Goal: Register for event/course

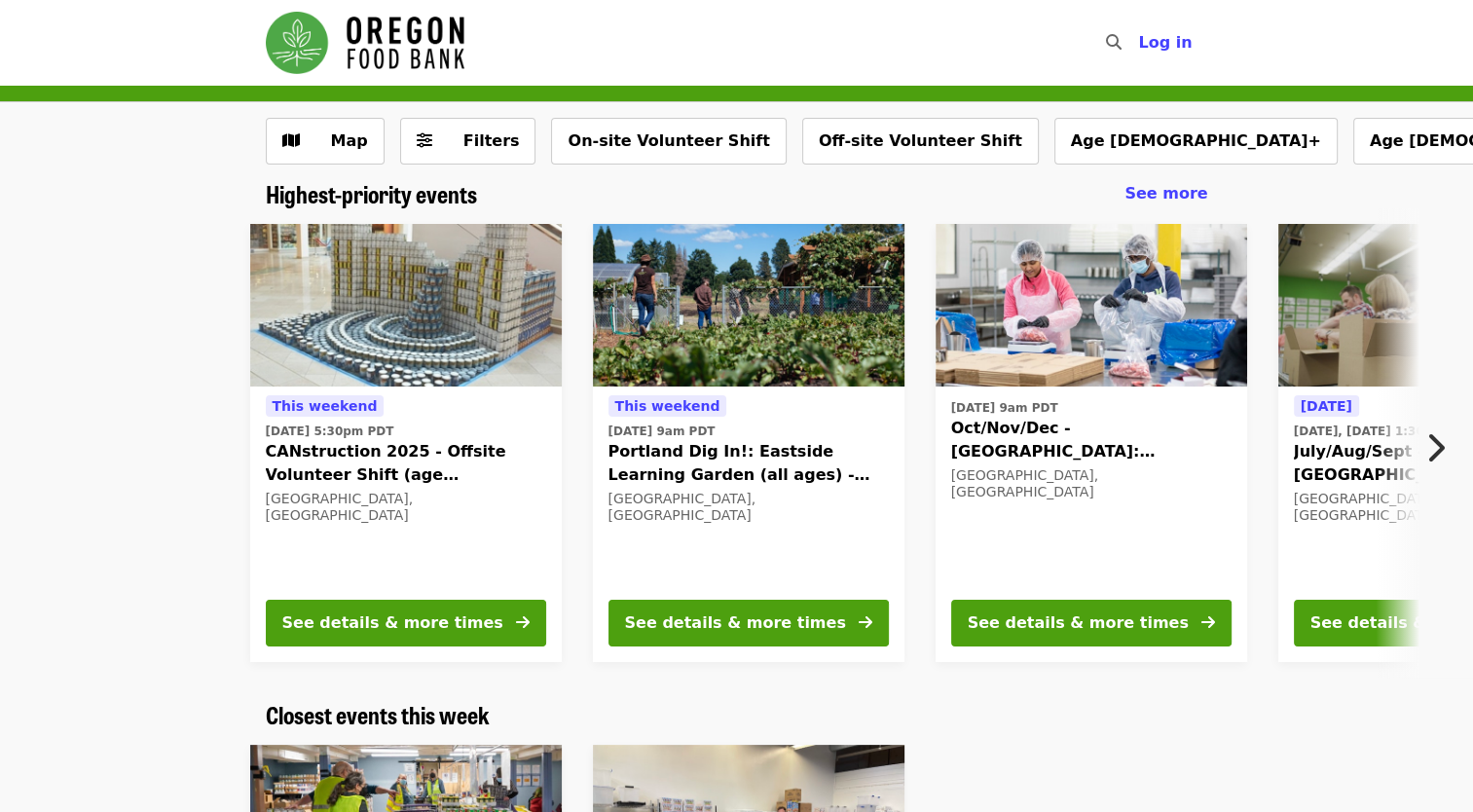
click at [1429, 444] on icon "chevron-right icon" at bounding box center [1435, 447] width 20 height 37
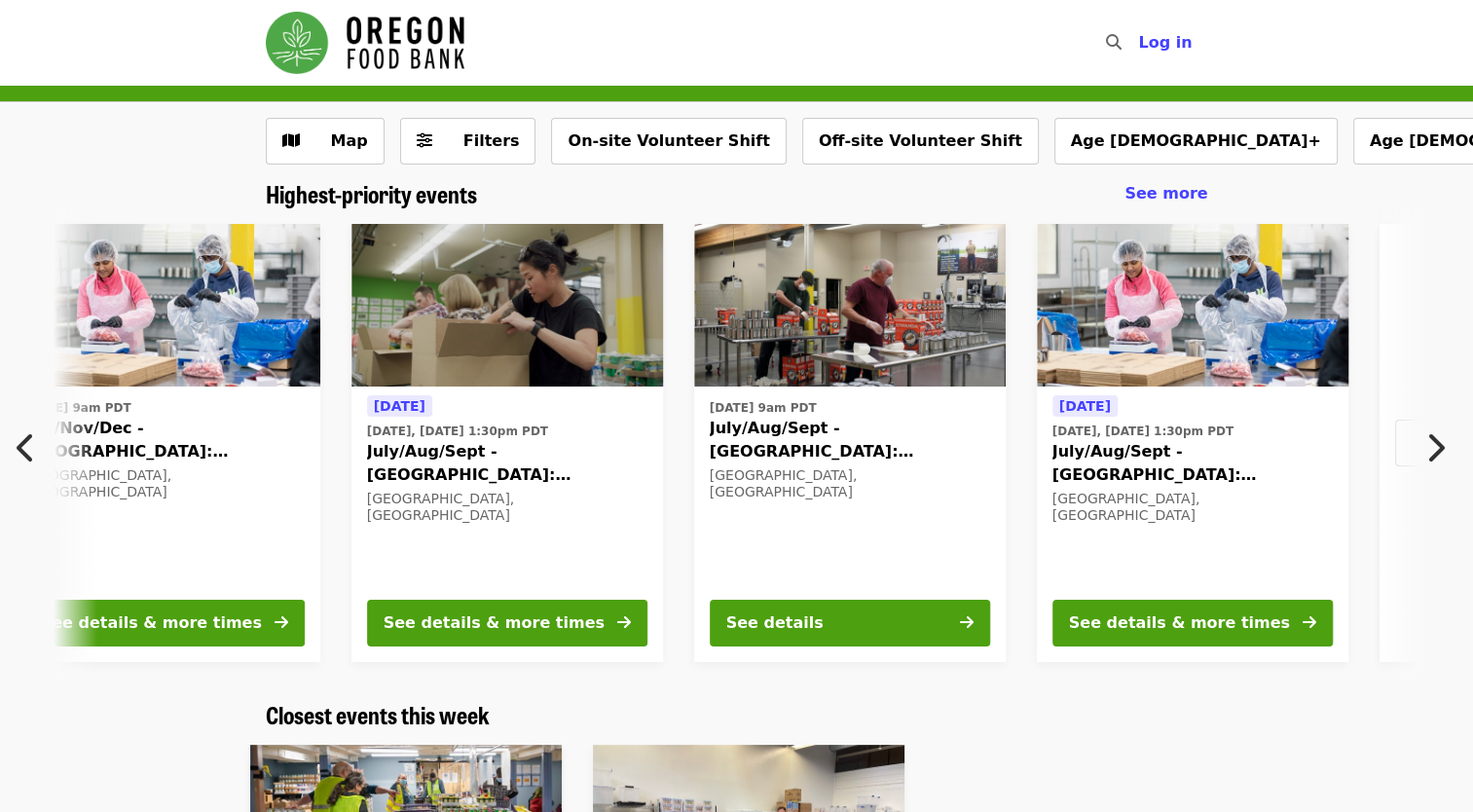
scroll to position [0, 1047]
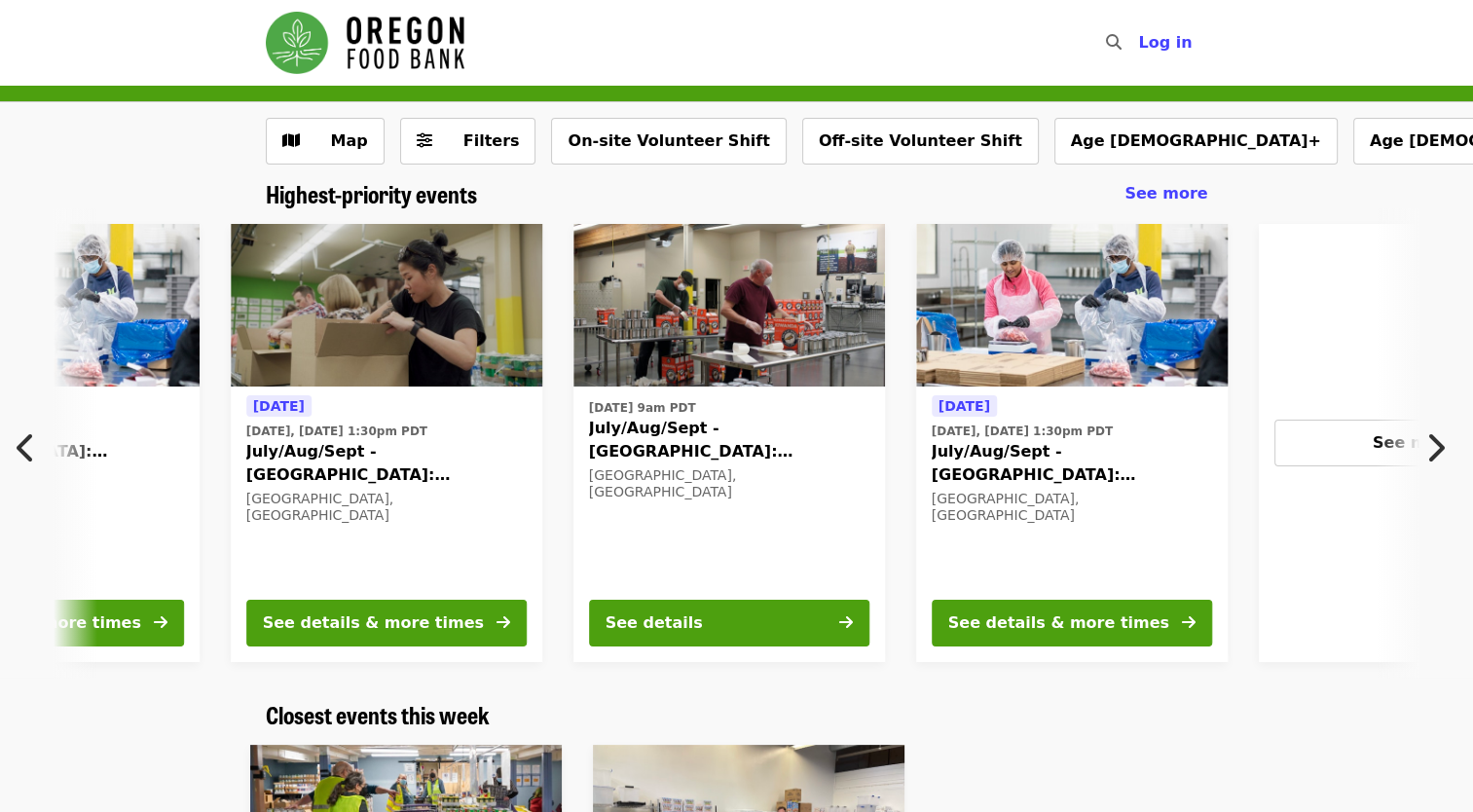
click at [16, 447] on button "Previous item" at bounding box center [32, 447] width 64 height 55
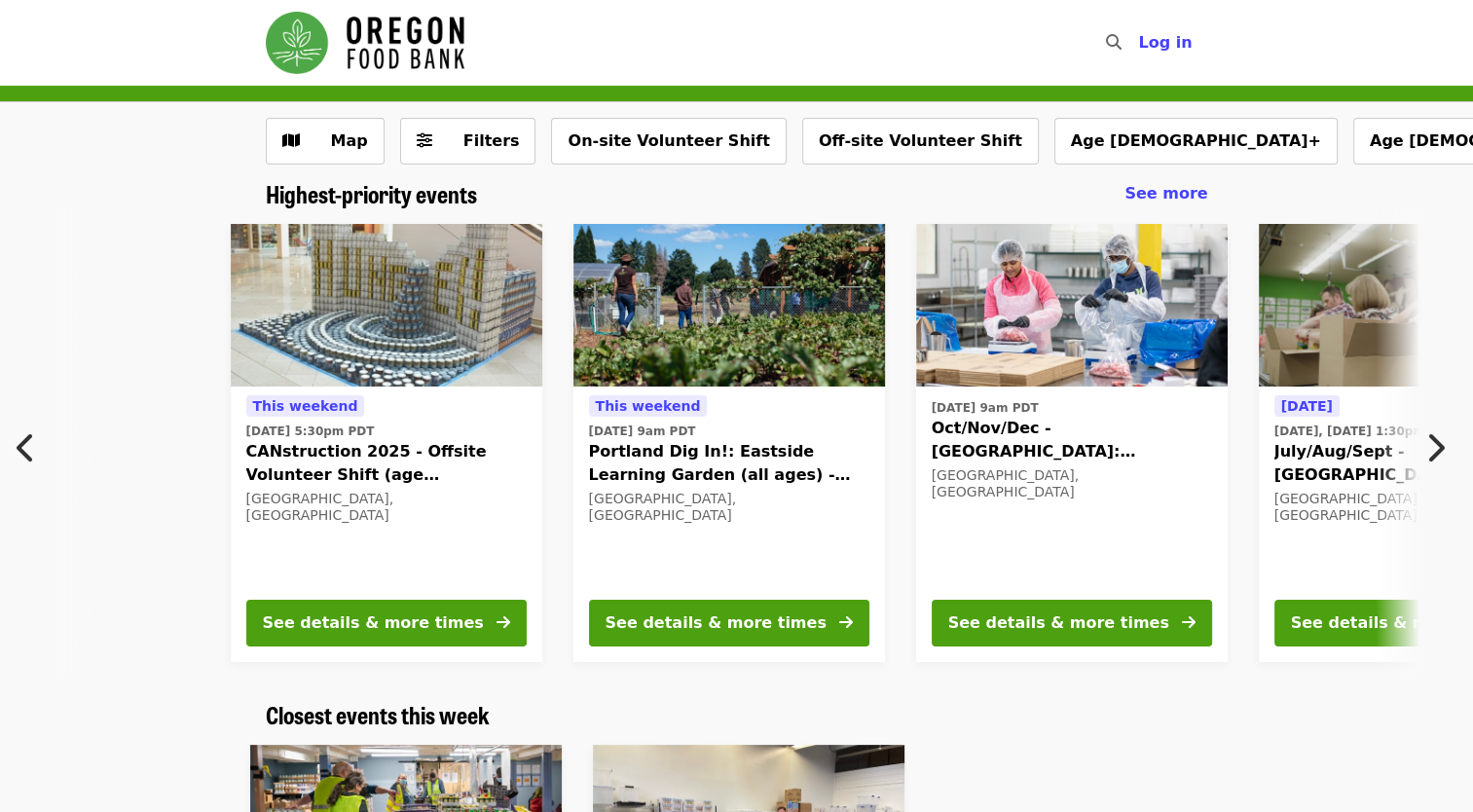
scroll to position [291, 0]
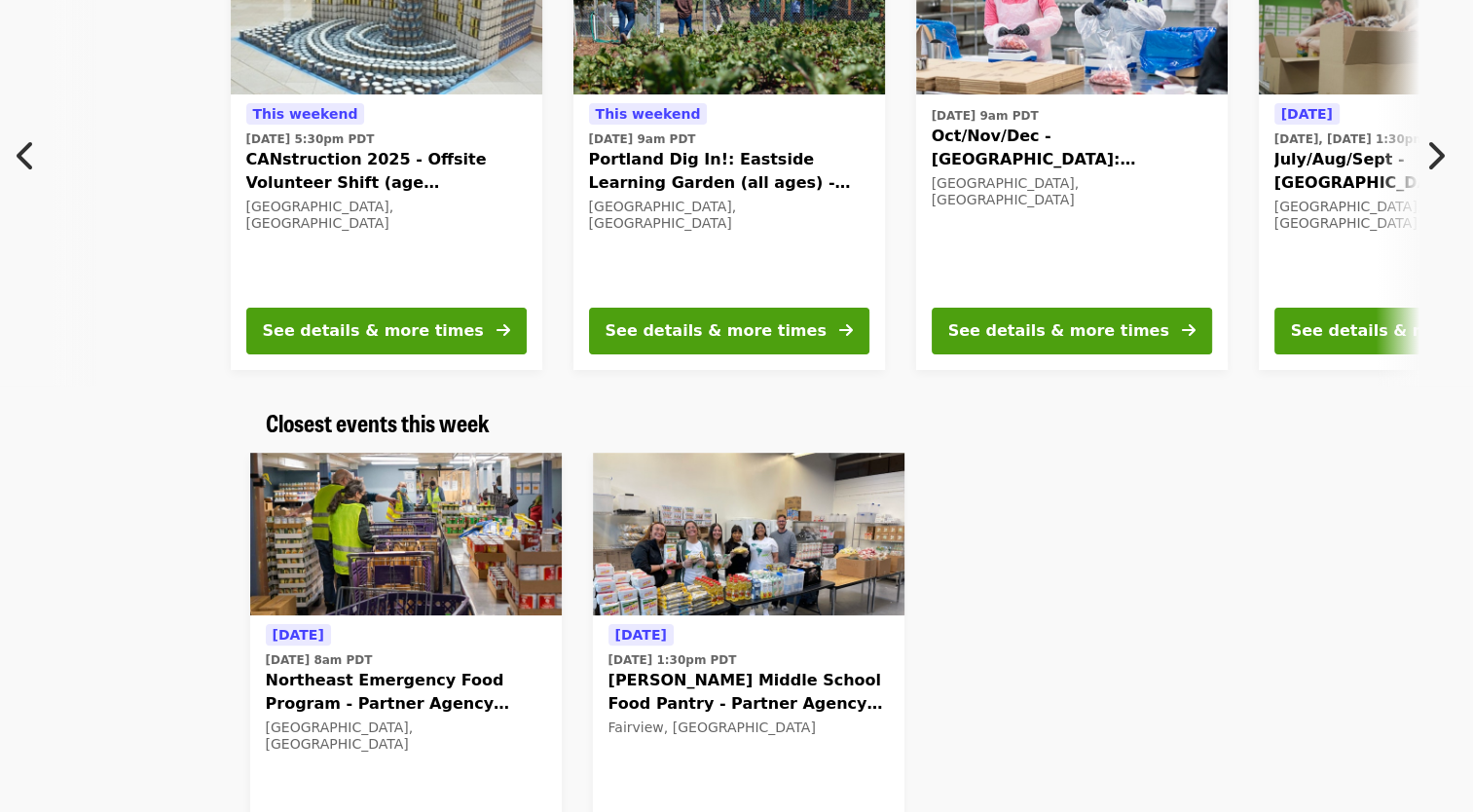
click at [991, 139] on span "Oct/Nov/Dec - [GEOGRAPHIC_DATA]: Repack/Sort (age [DEMOGRAPHIC_DATA]+)" at bounding box center [1071, 148] width 281 height 47
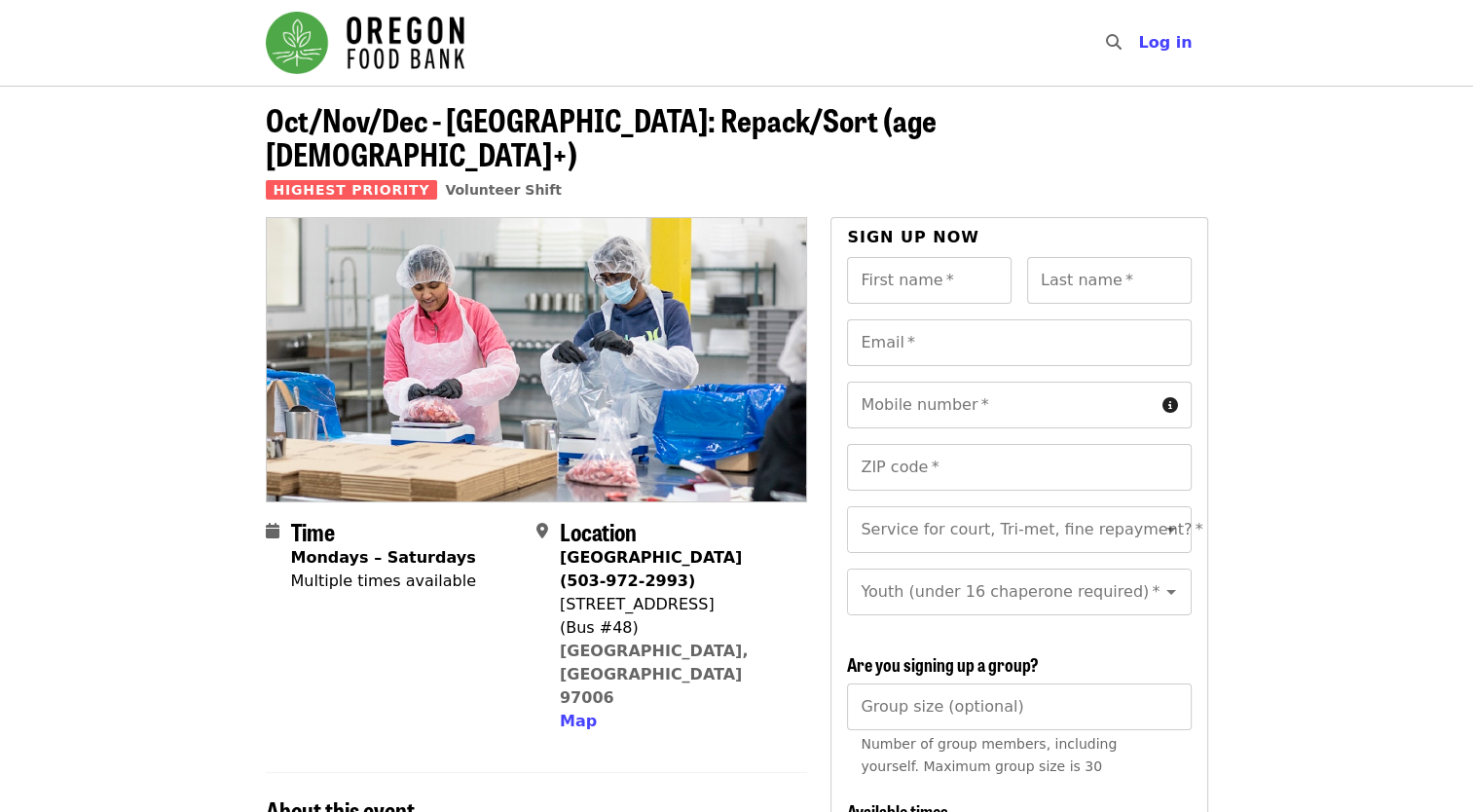
click at [906, 257] on div "First name   * First name *" at bounding box center [929, 280] width 165 height 47
type input "*******"
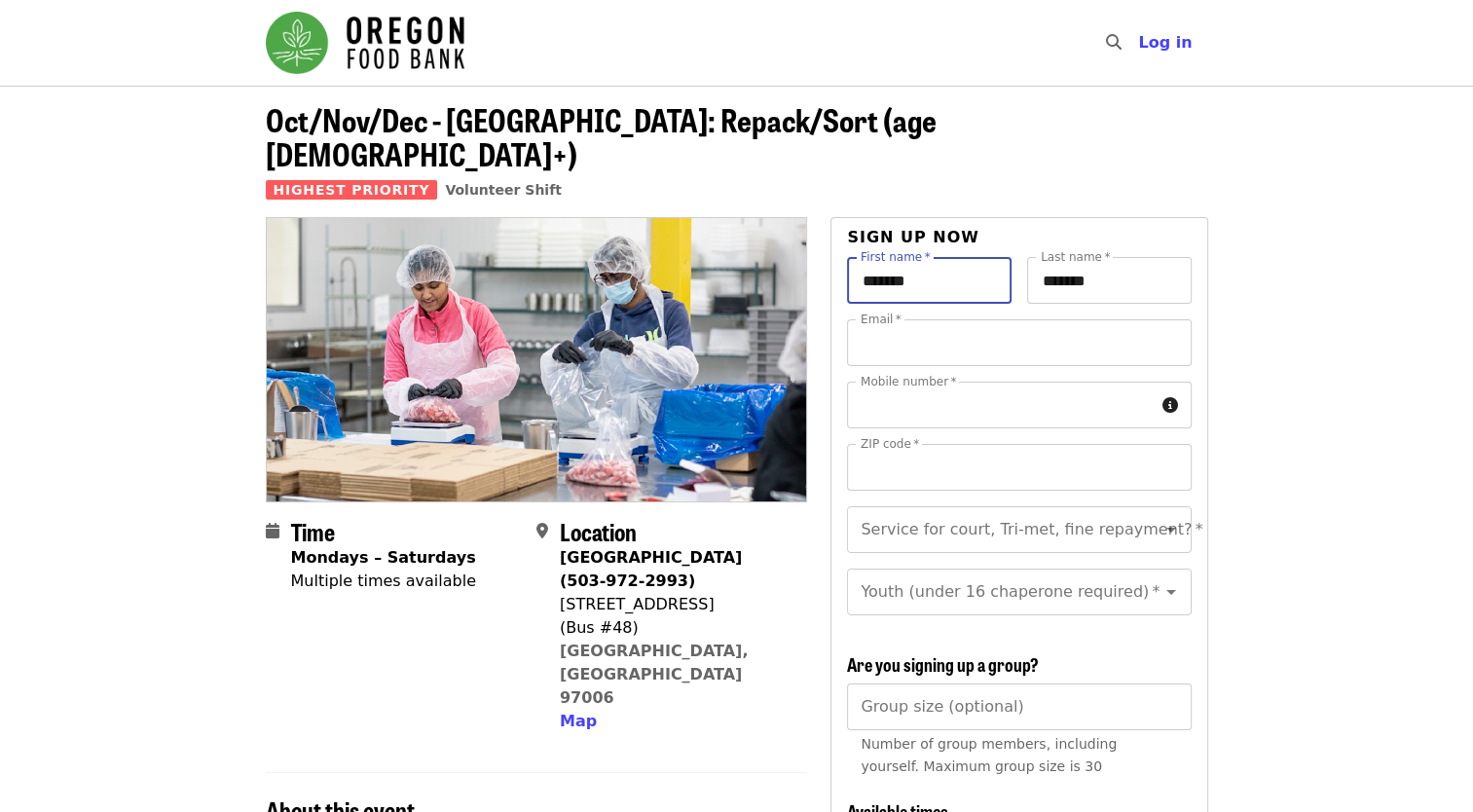
type input "**********"
type input "*****"
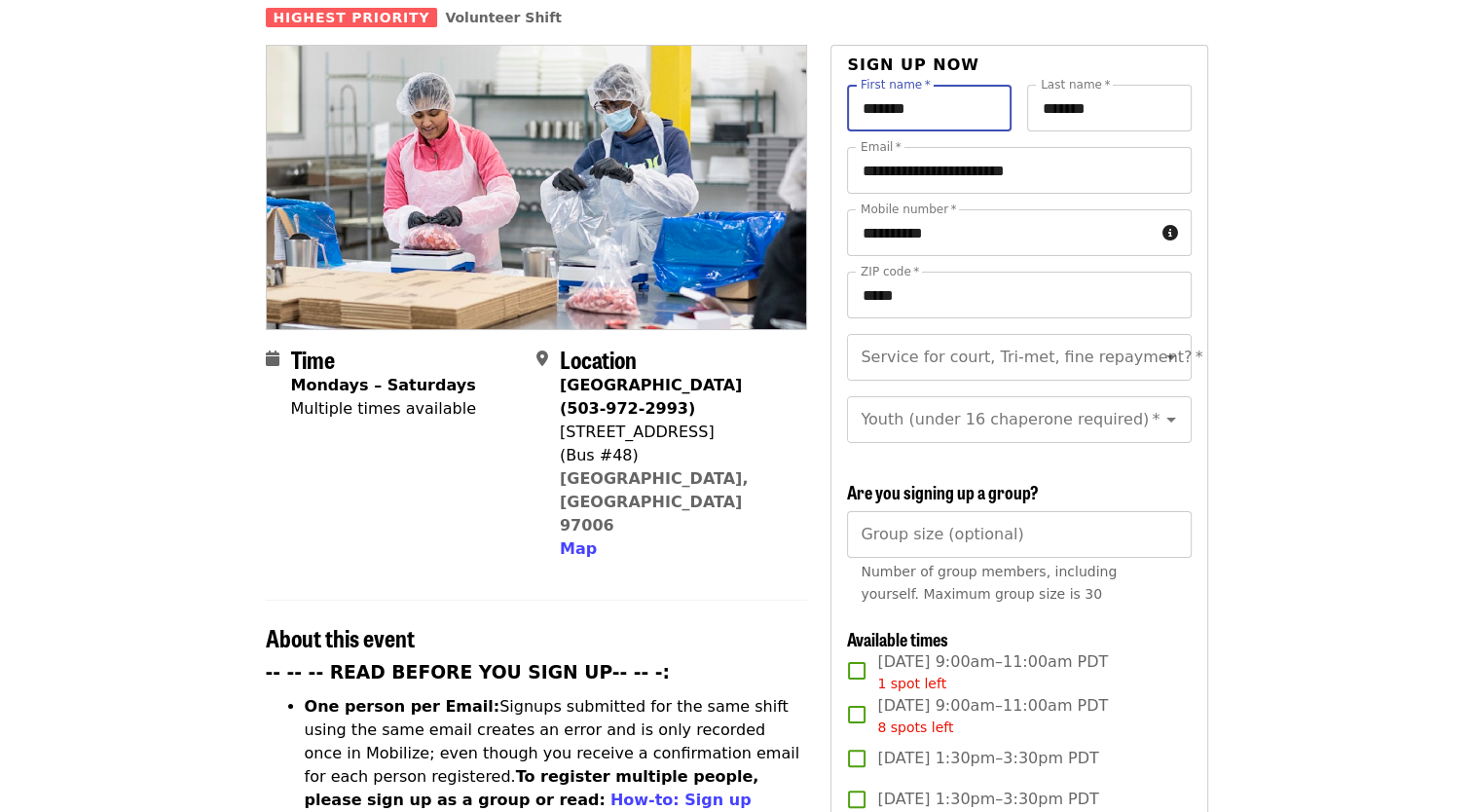
scroll to position [194, 0]
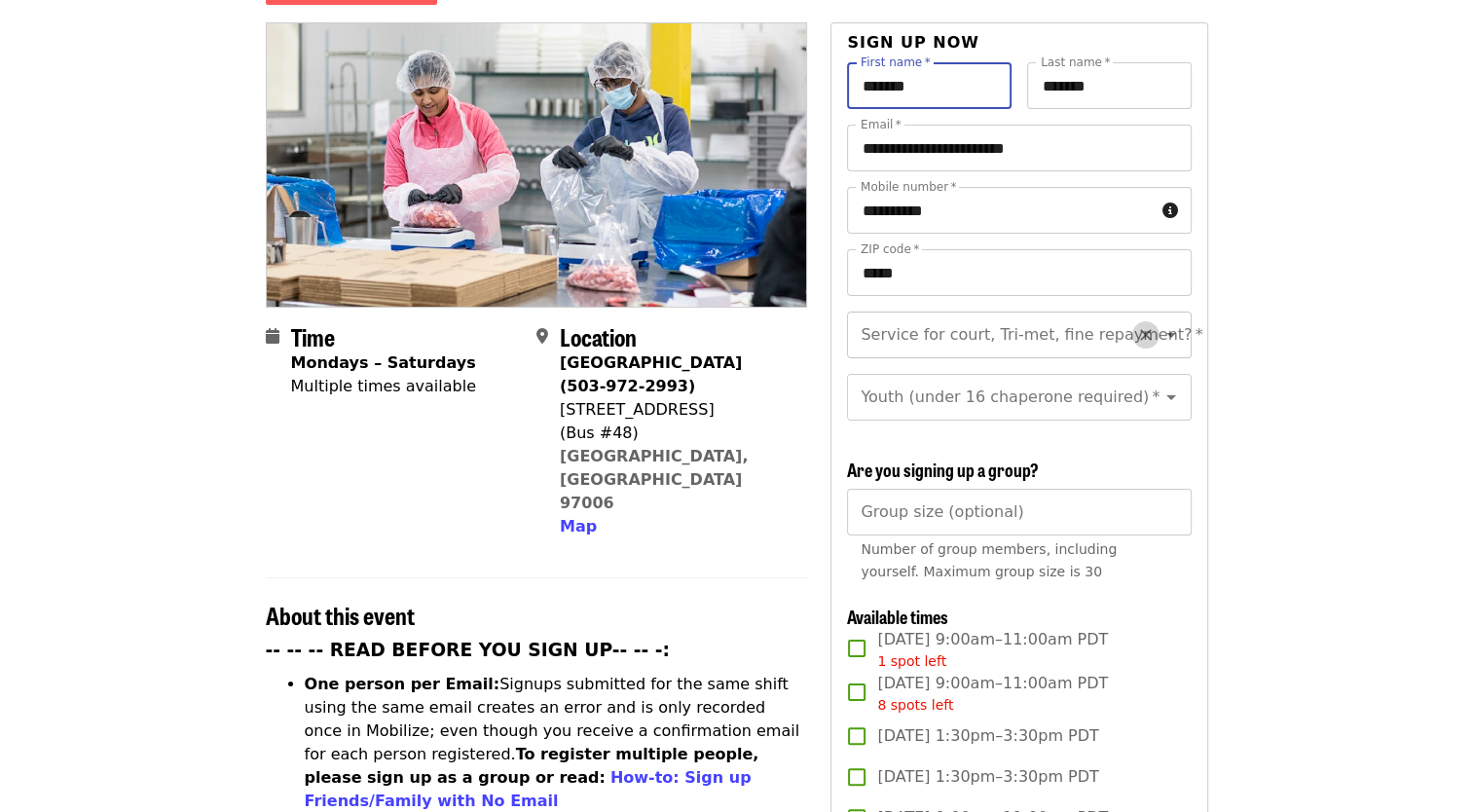
click at [1136, 325] on icon "Clear" at bounding box center [1146, 335] width 20 height 20
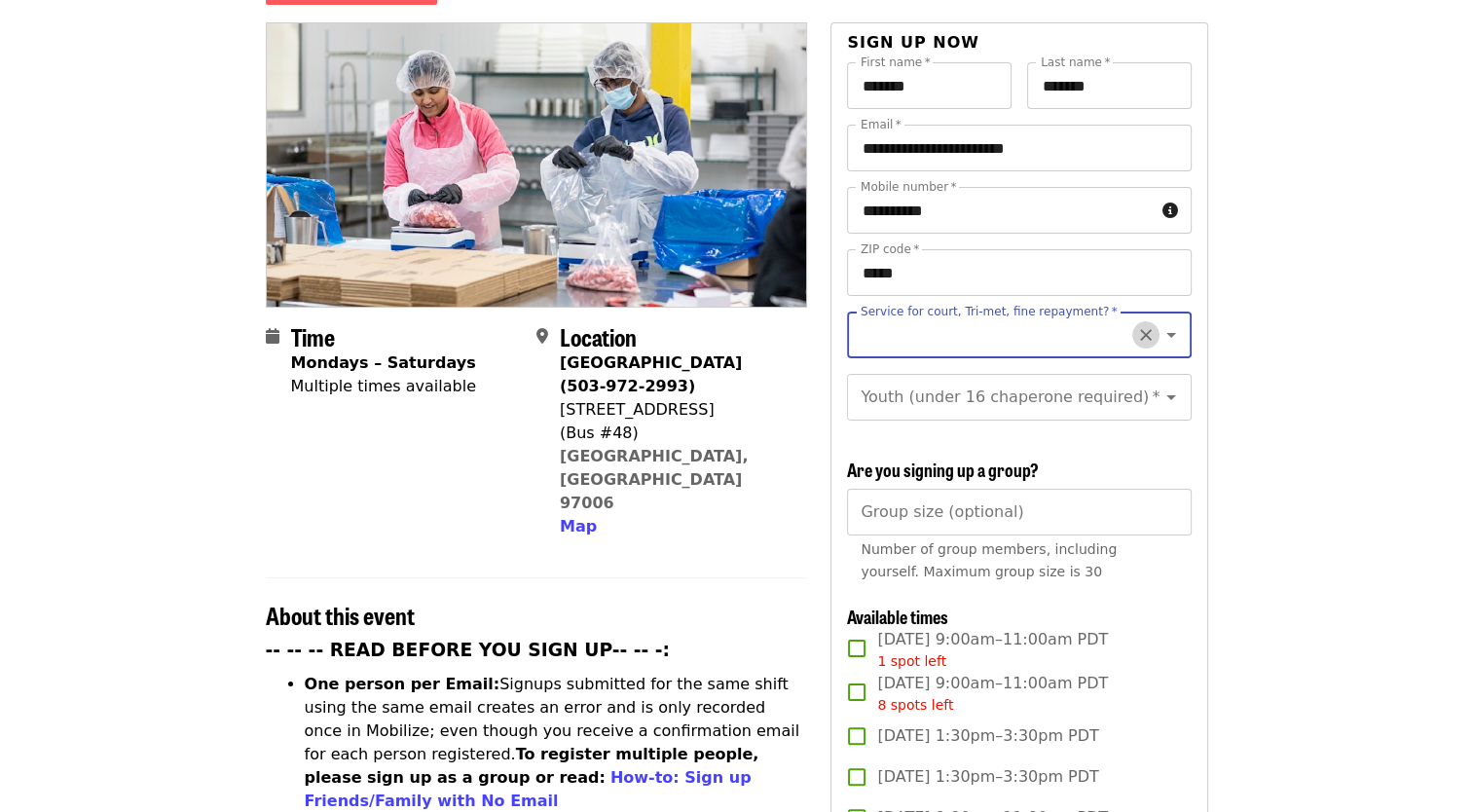
click at [1136, 325] on icon "Clear" at bounding box center [1146, 335] width 20 height 20
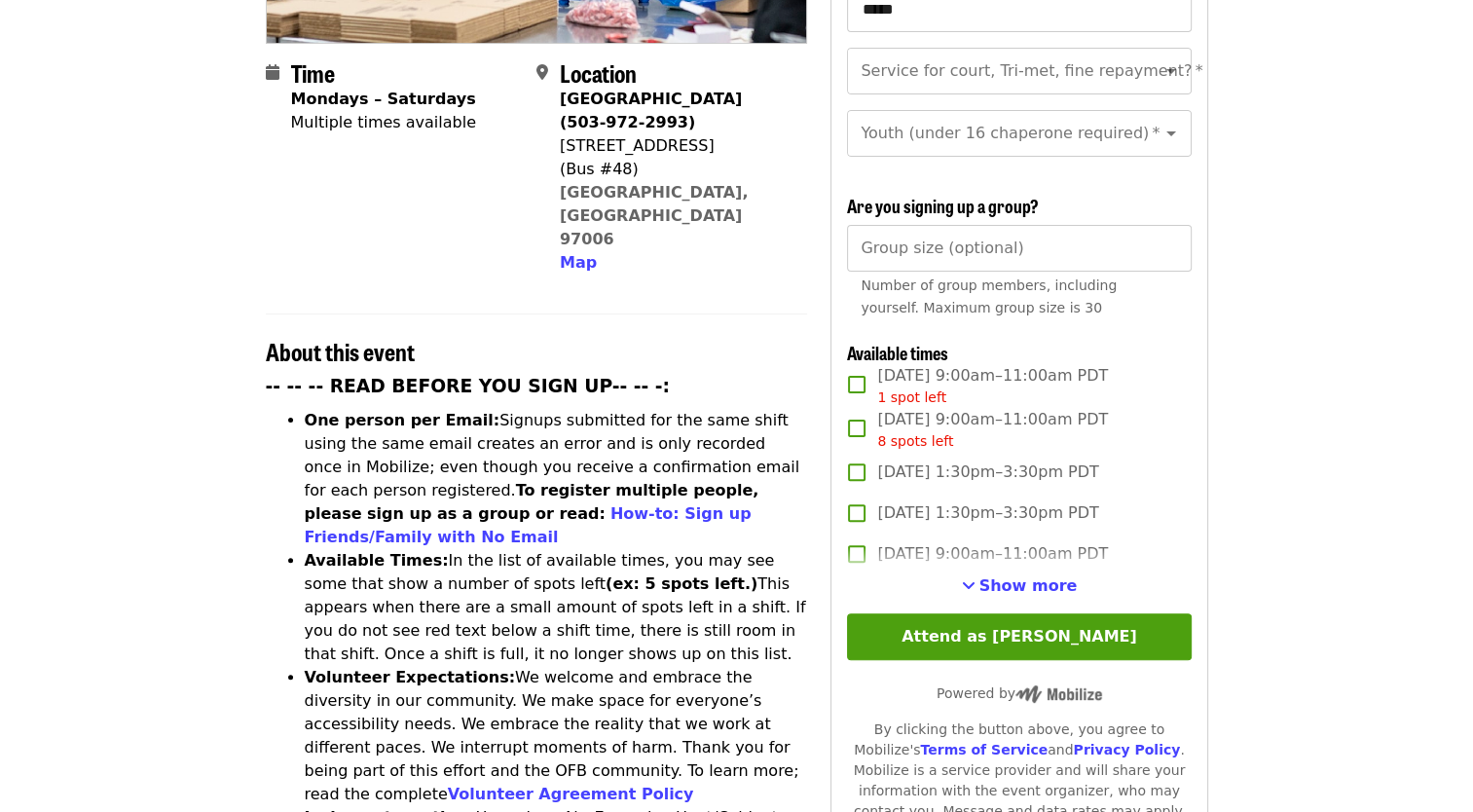
scroll to position [487, 0]
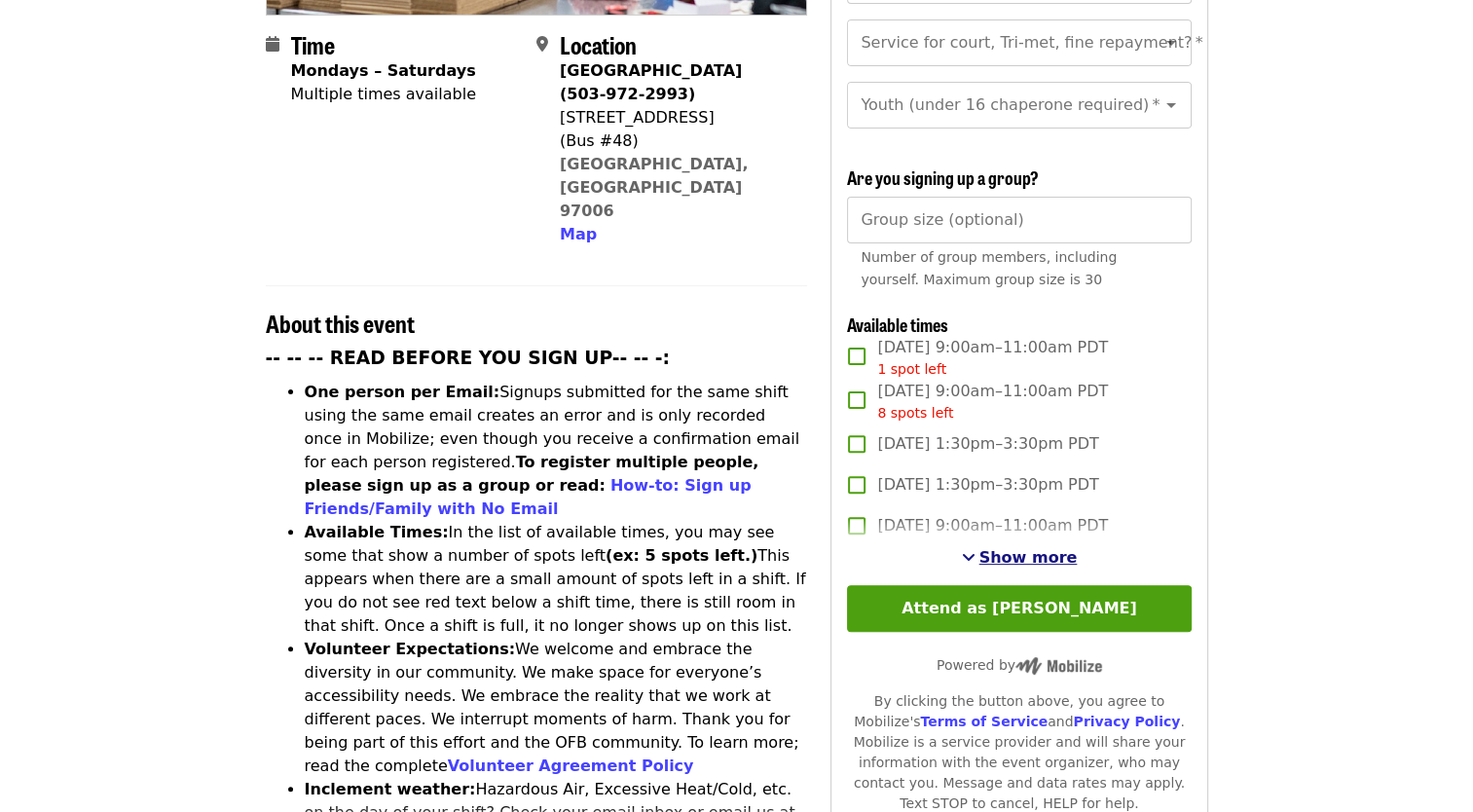
click at [975, 549] on span "See more timeslots" at bounding box center [969, 557] width 14 height 16
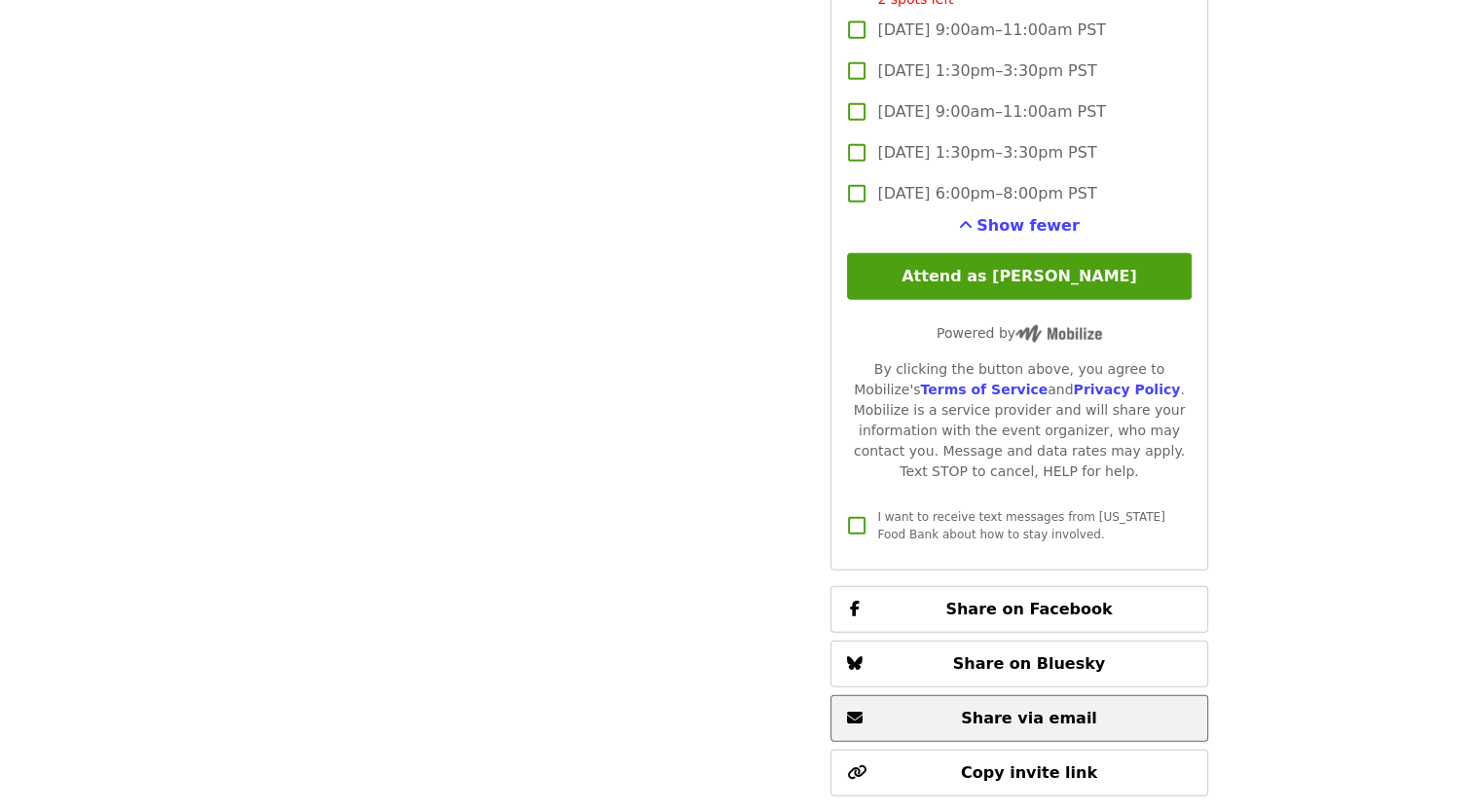
scroll to position [4574, 0]
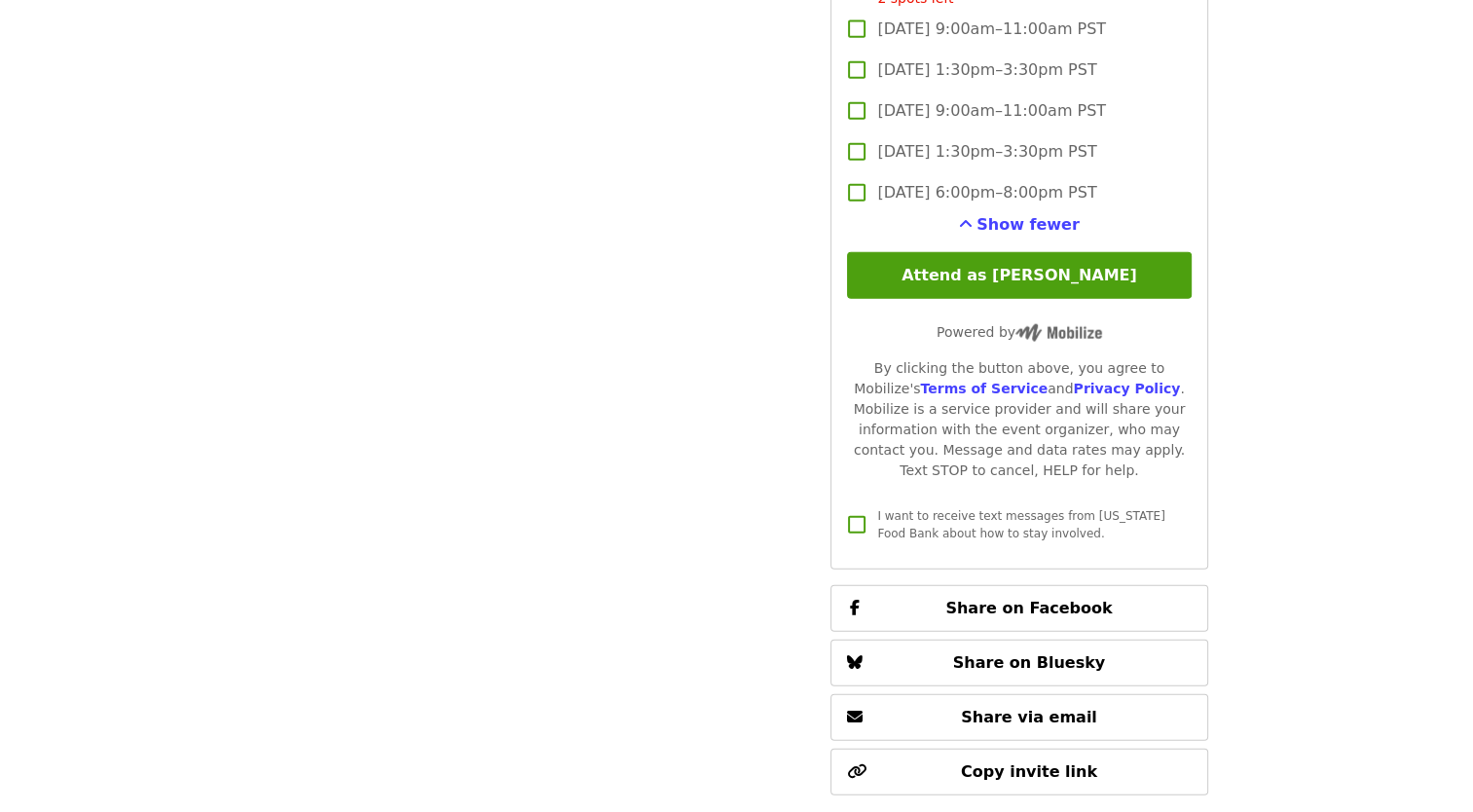
click at [994, 264] on button "Attend as [PERSON_NAME]" at bounding box center [1019, 275] width 343 height 47
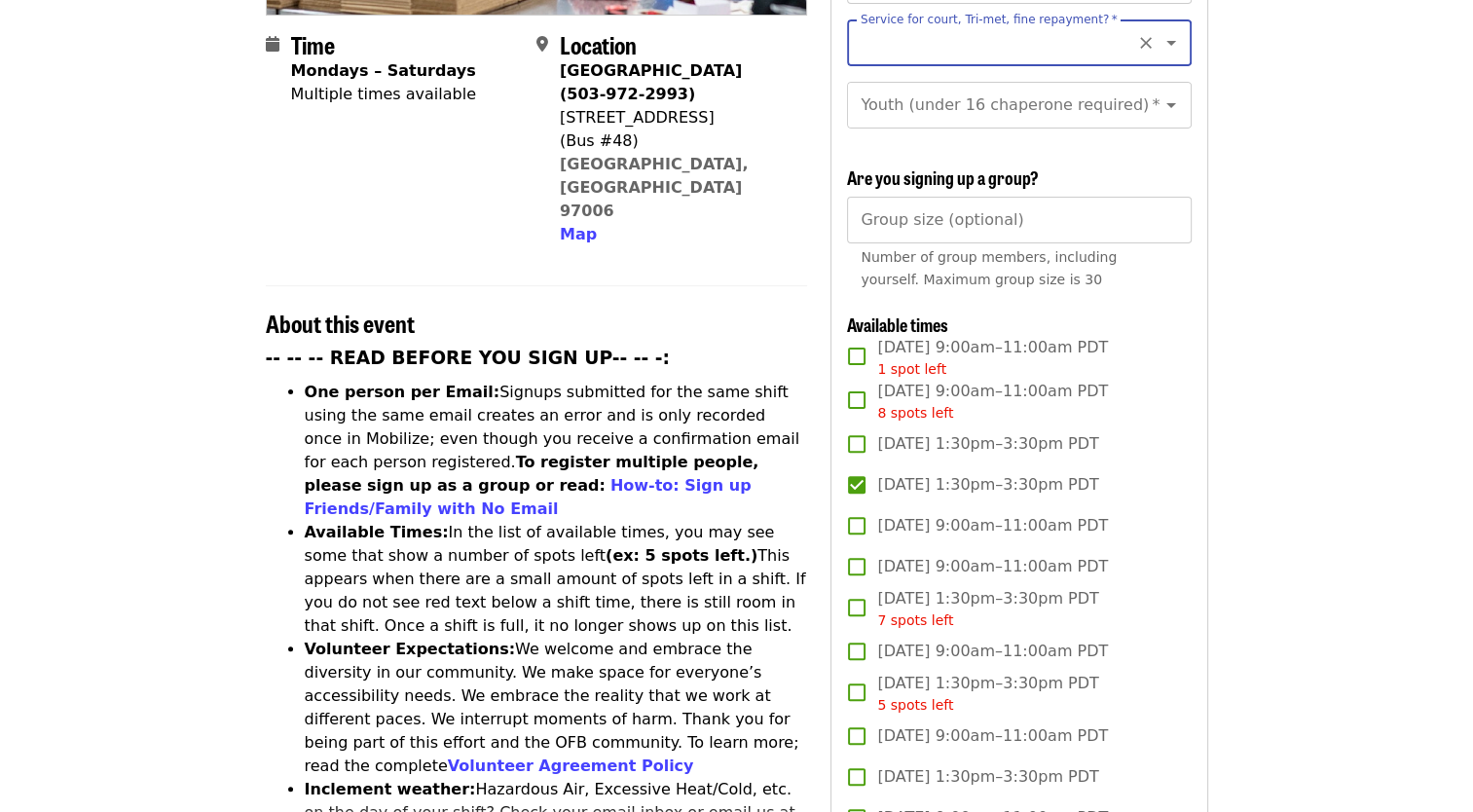
scroll to position [390, 0]
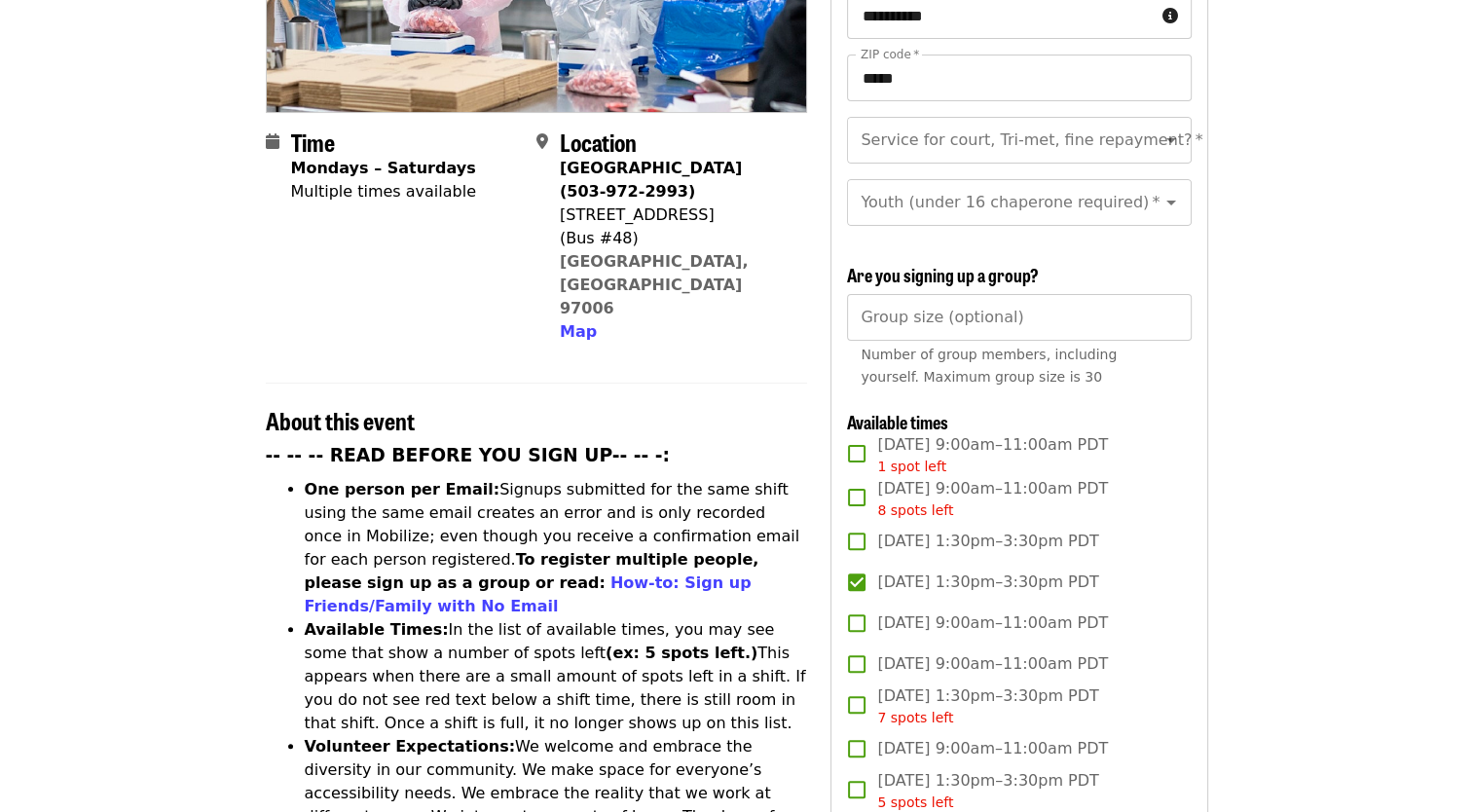
click at [873, 576] on label "[DATE] 1:30pm–3:30pm PDT" at bounding box center [1006, 581] width 339 height 41
copy span "[DATE] 1:30pm–3:30pm PDT"
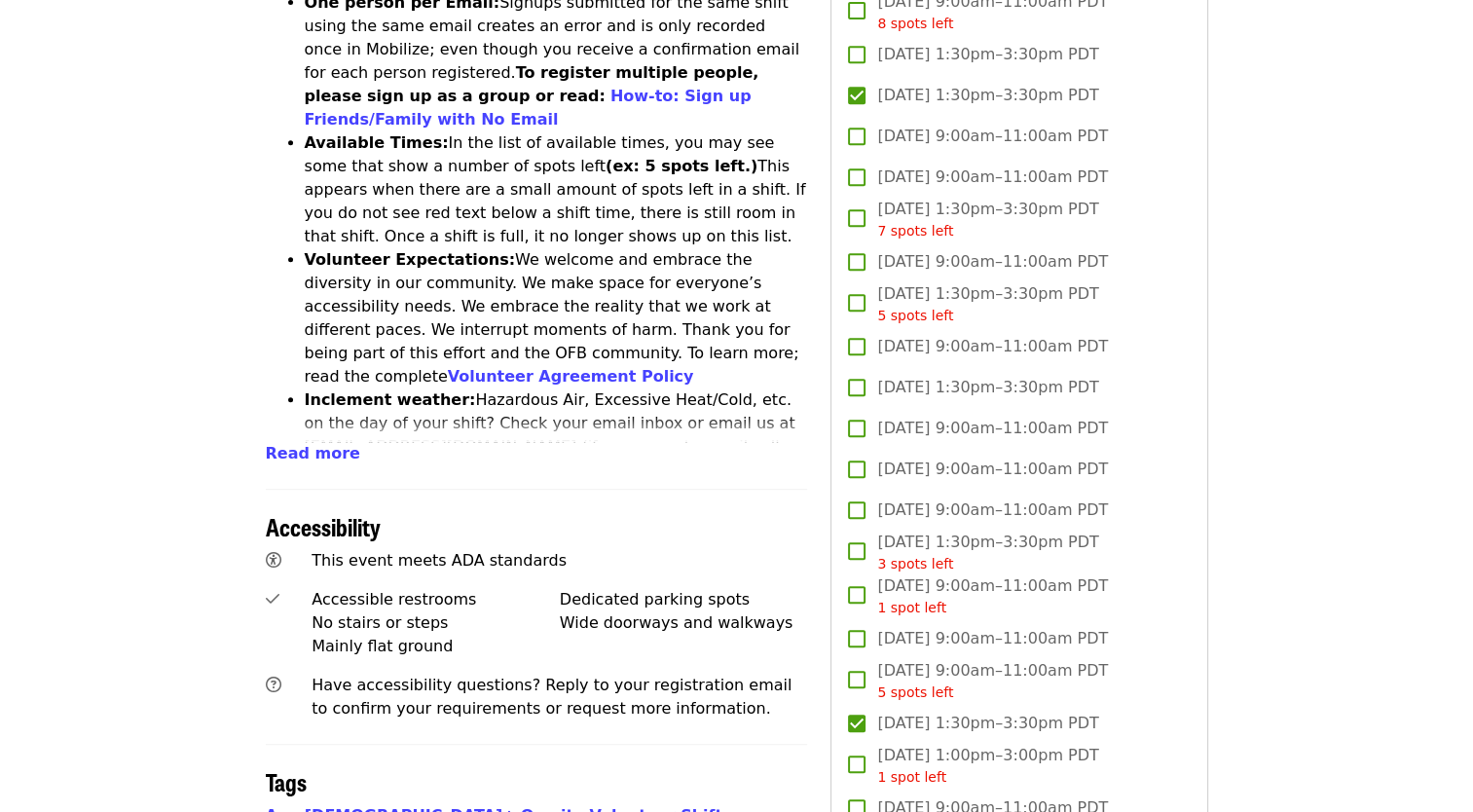
scroll to position [1071, 0]
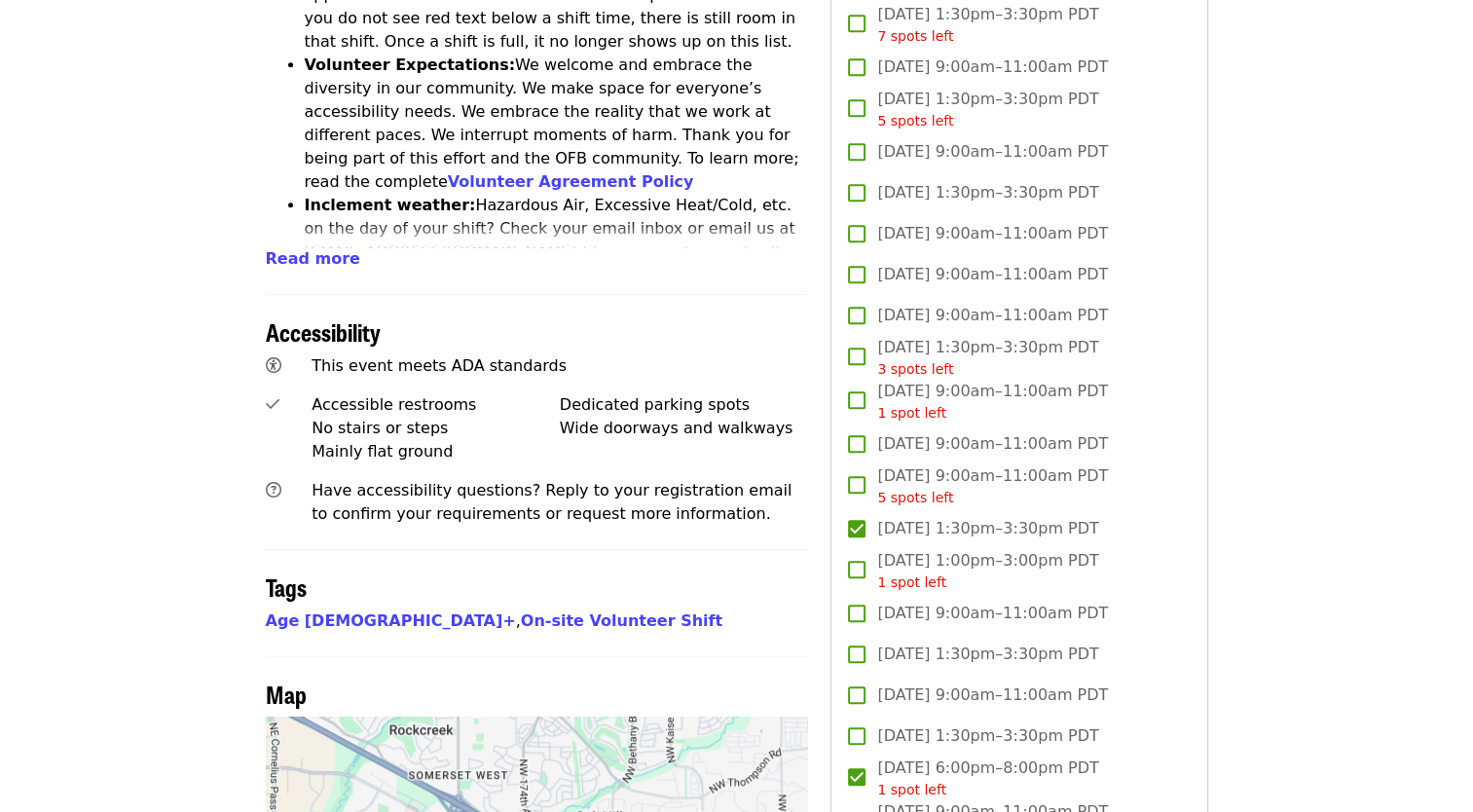
click at [862, 520] on label "[DATE] 1:30pm–3:30pm PDT" at bounding box center [1006, 527] width 339 height 41
copy span "[DATE] 1:30pm–3:30pm PDT"
drag, startPoint x: 1114, startPoint y: 759, endPoint x: 880, endPoint y: 766, distance: 234.1
click at [880, 766] on label "Tue, Oct 28, 6:00pm–8:00pm PDT 1 spot left" at bounding box center [1006, 778] width 339 height 44
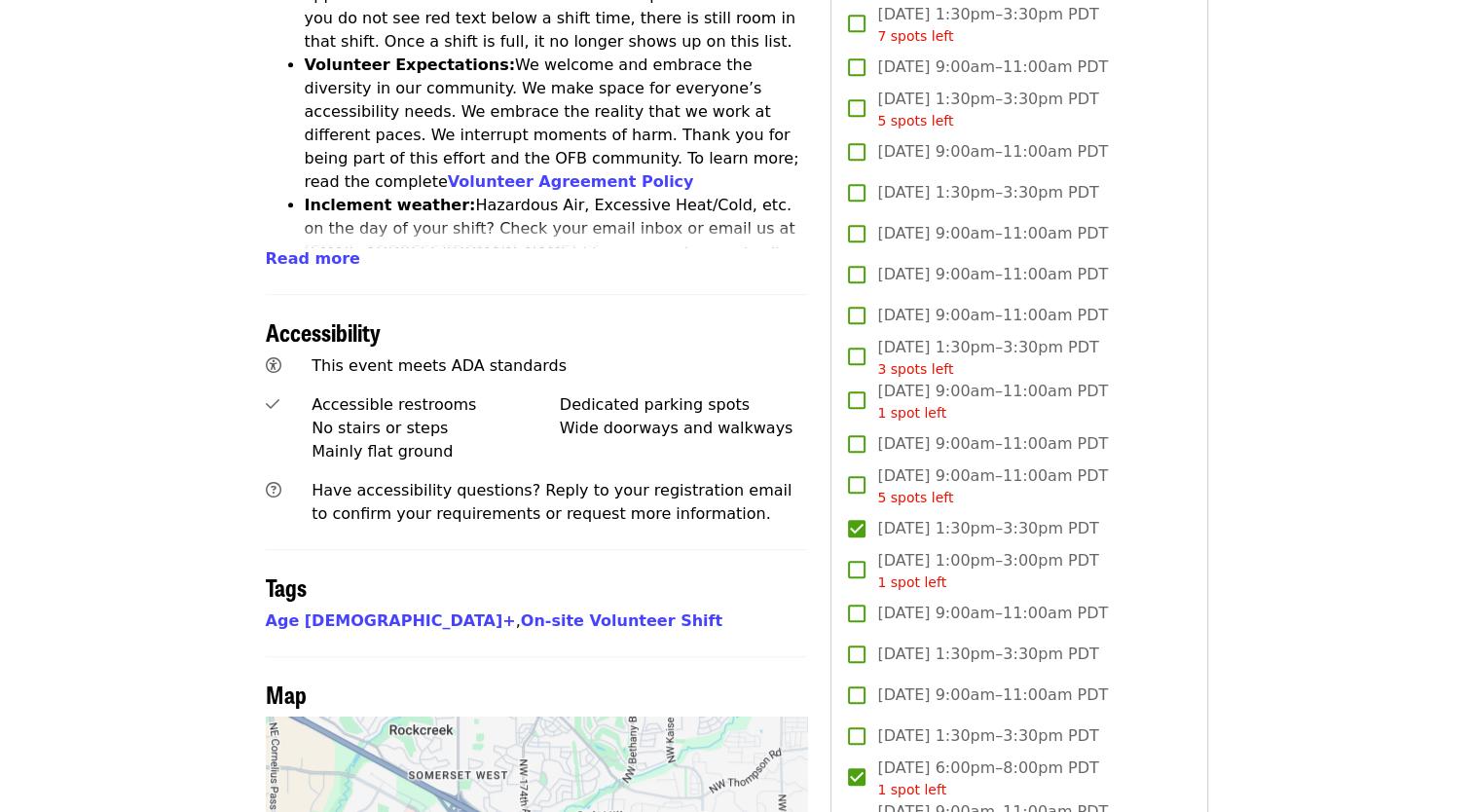
copy span "[DATE] 6:00pm–8:00pm PDT"
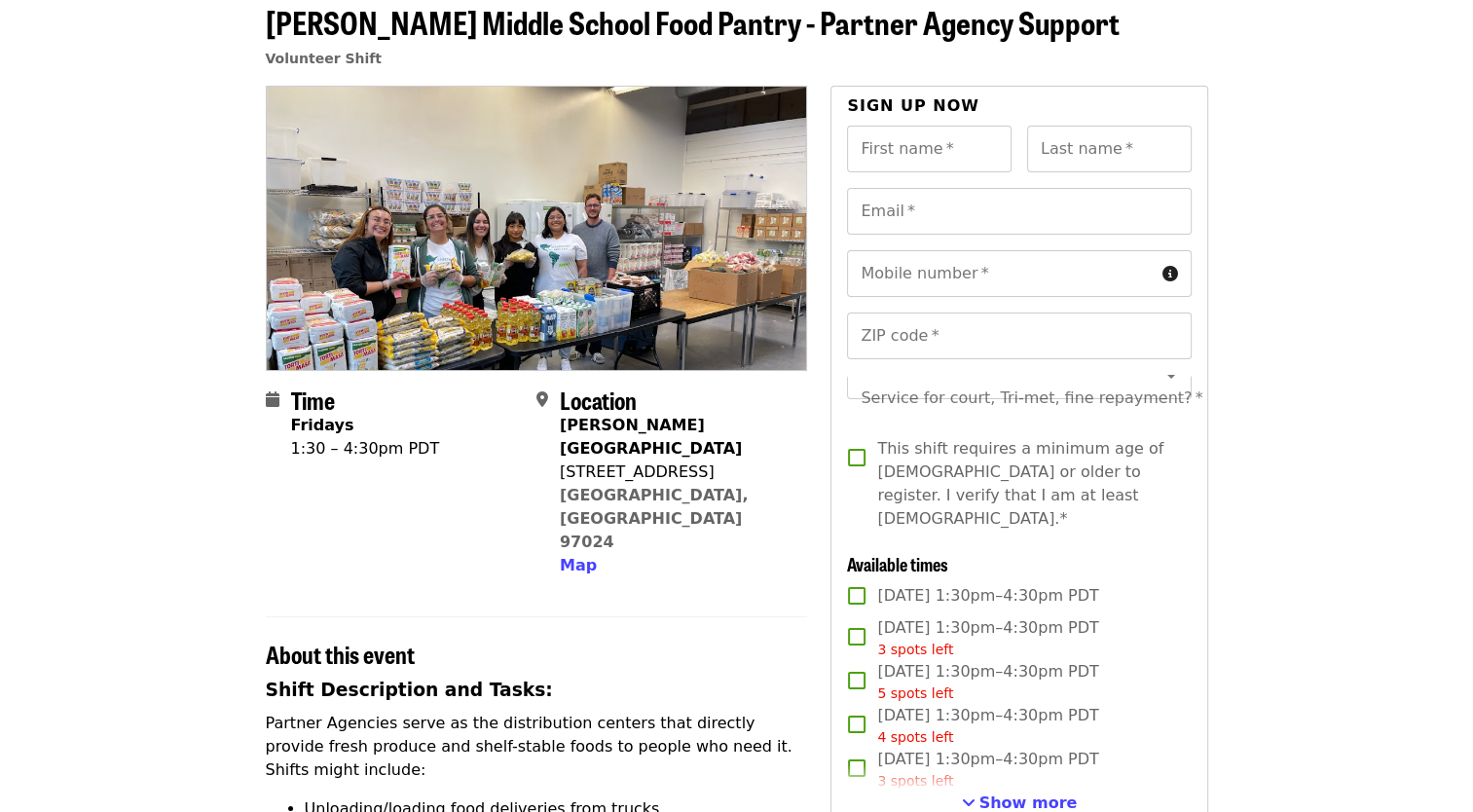
scroll to position [194, 0]
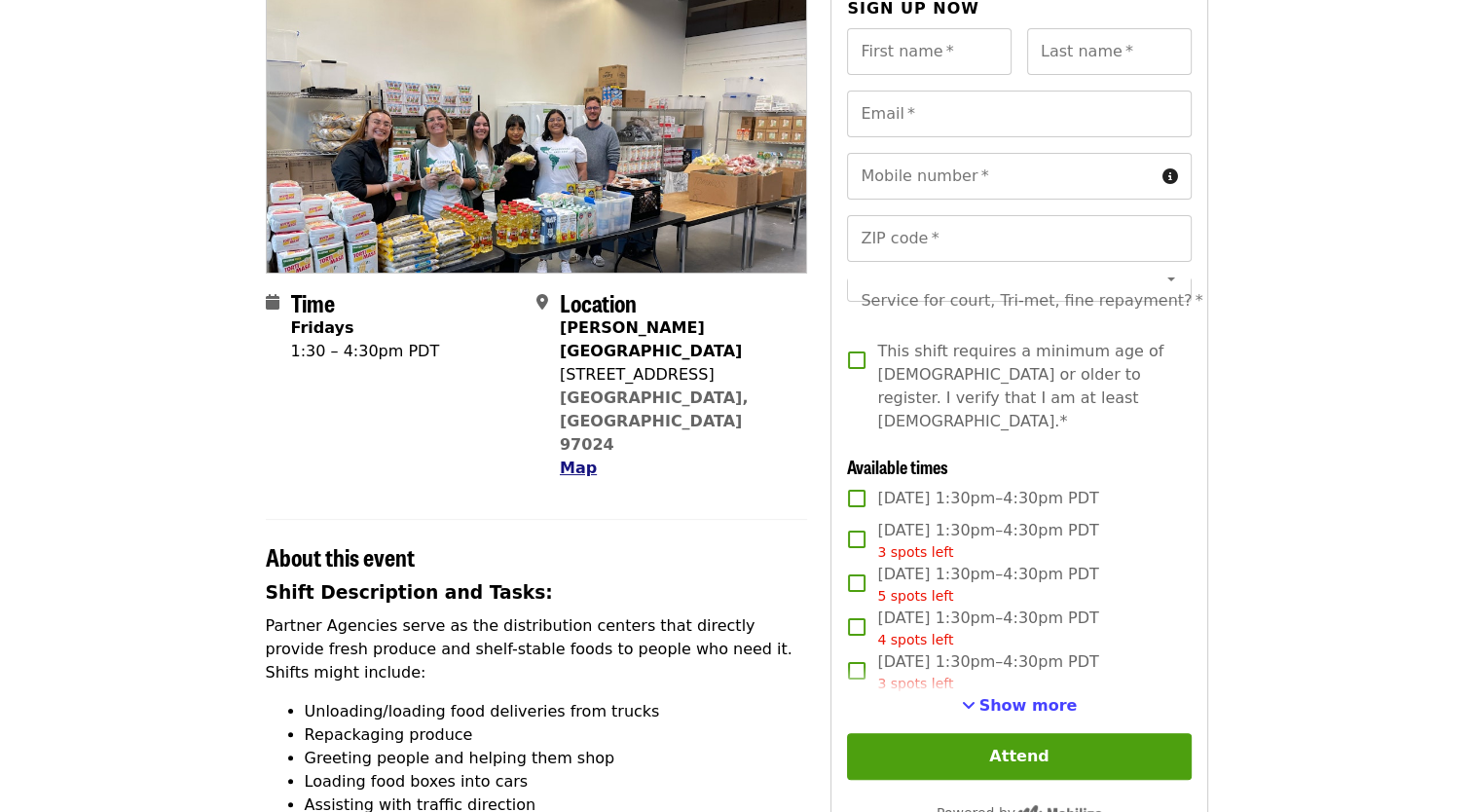
click at [574, 458] on span "Map" at bounding box center [577, 467] width 37 height 19
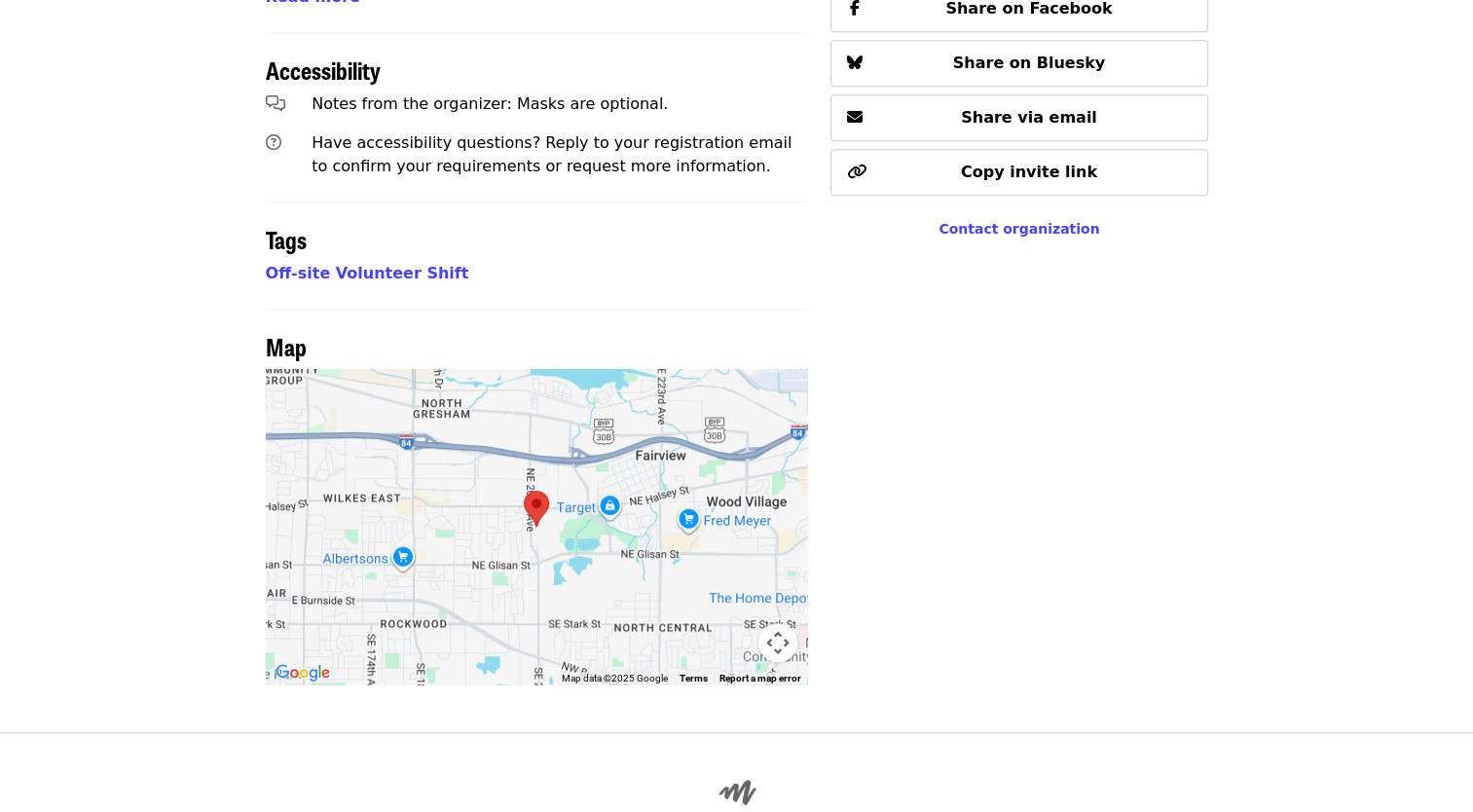
scroll to position [1178, 0]
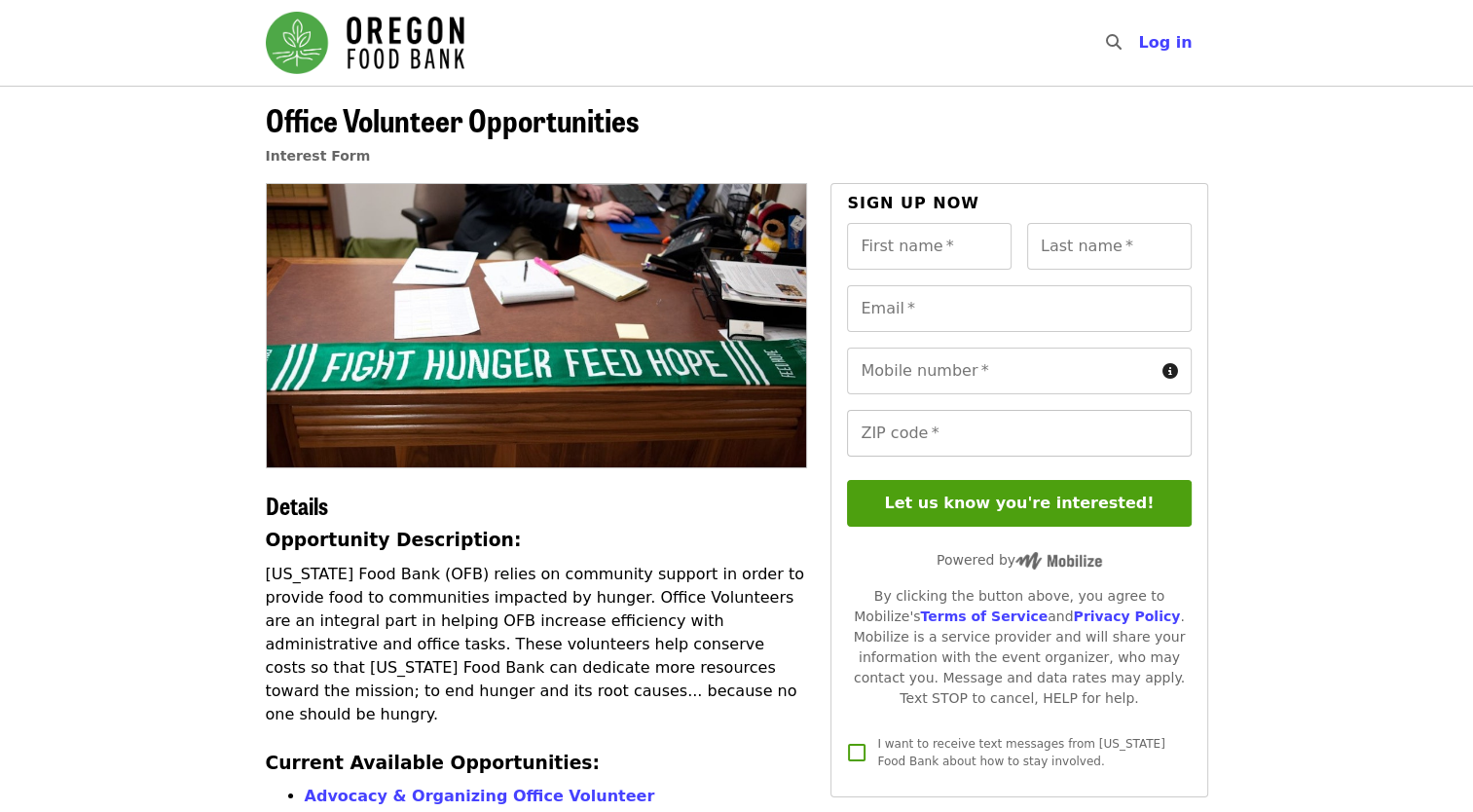
click at [926, 446] on input "ZIP code   *" at bounding box center [1019, 432] width 343 height 47
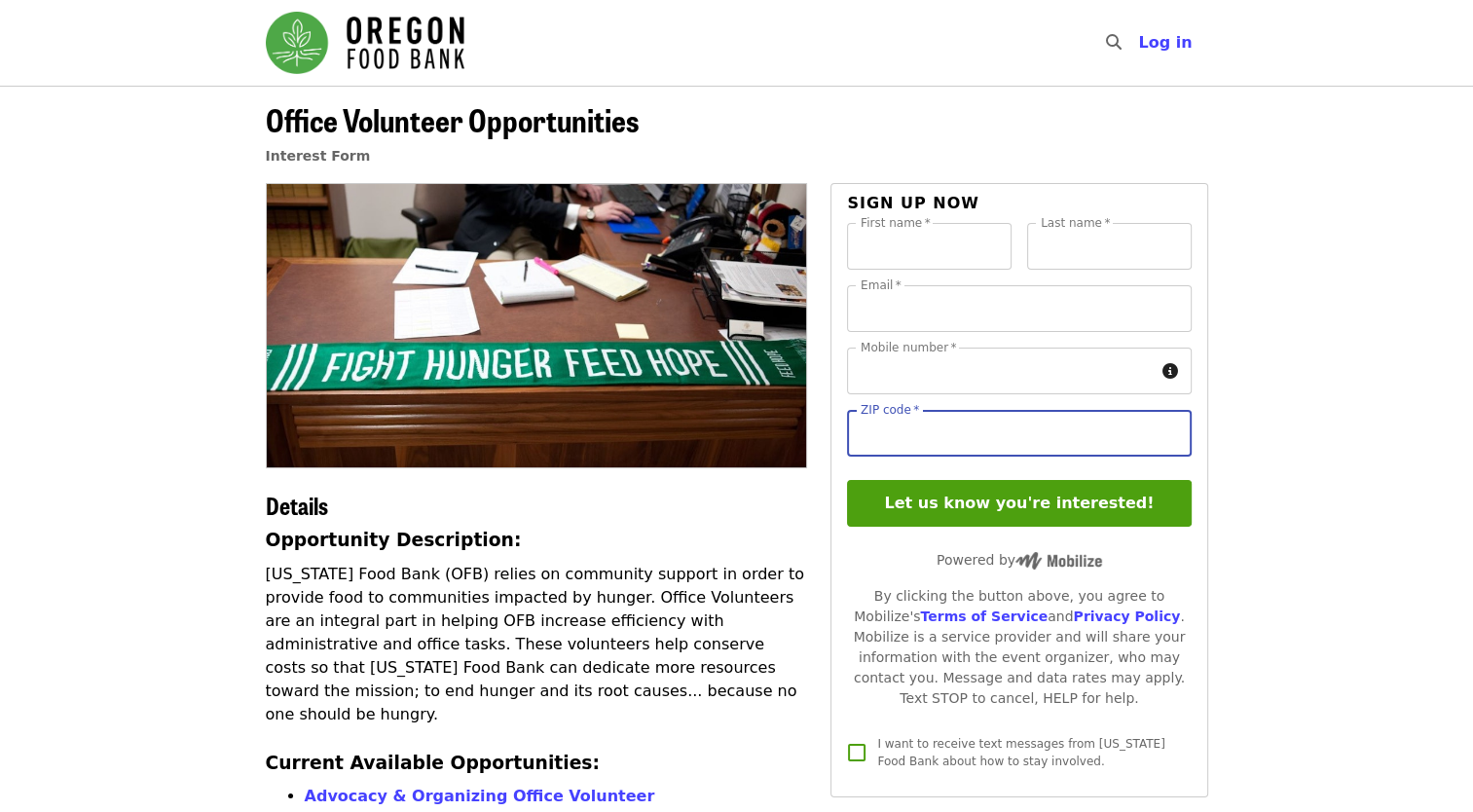
type input "*****"
type input "*******"
type input "**********"
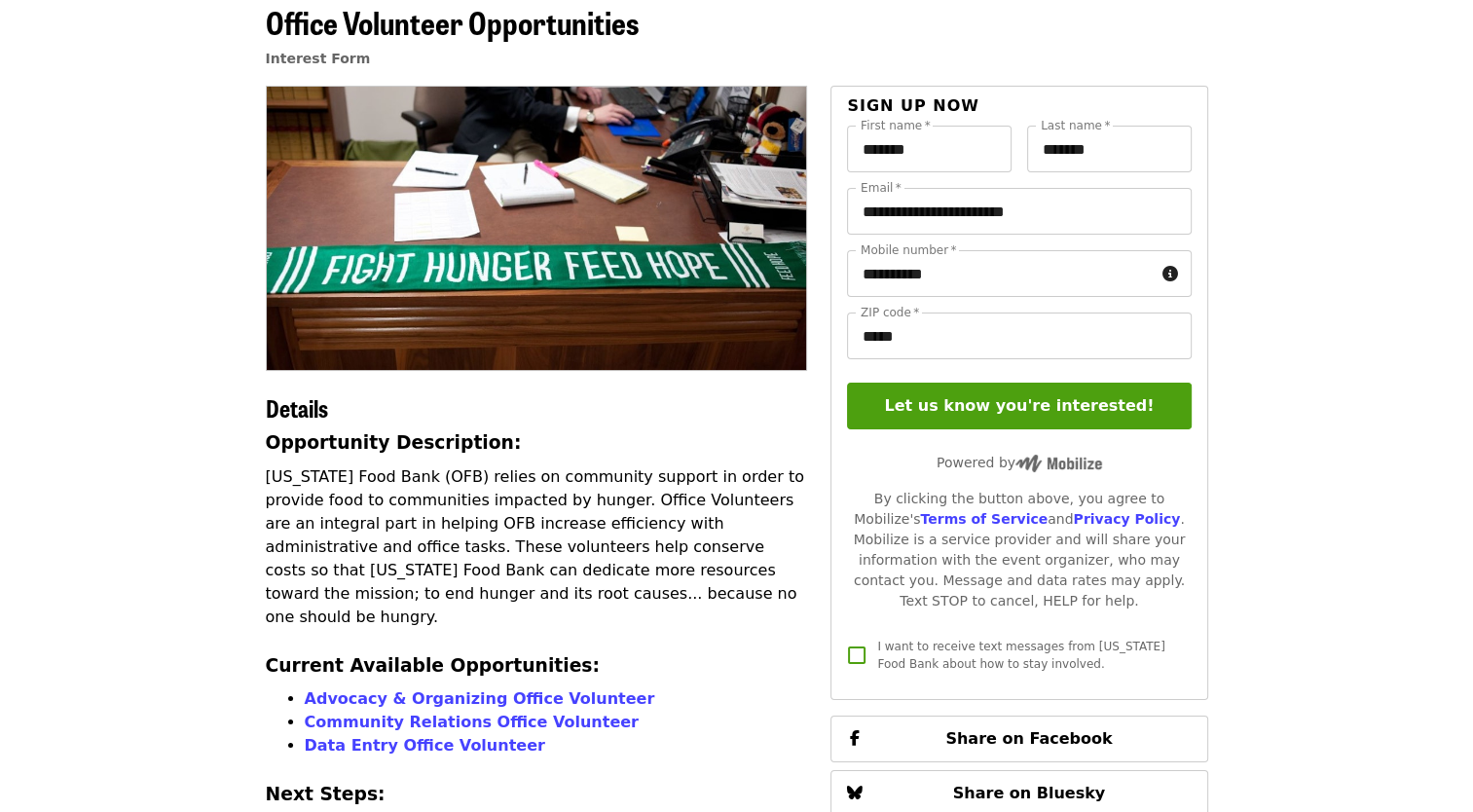
click at [1387, 439] on article "Office Volunteer Opportunities Interest Form Details Opportunity Description: O…" at bounding box center [736, 552] width 1473 height 1128
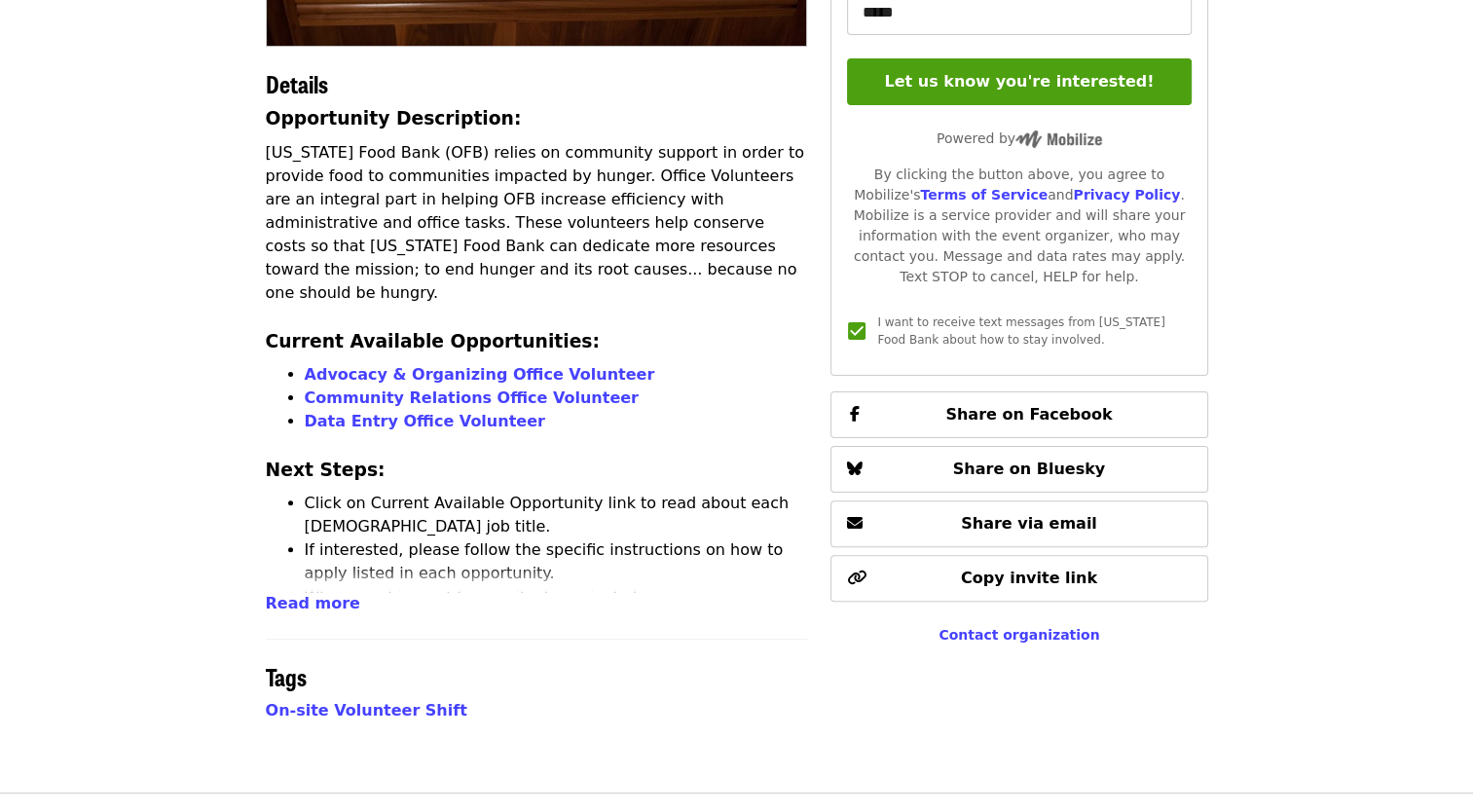
scroll to position [164, 0]
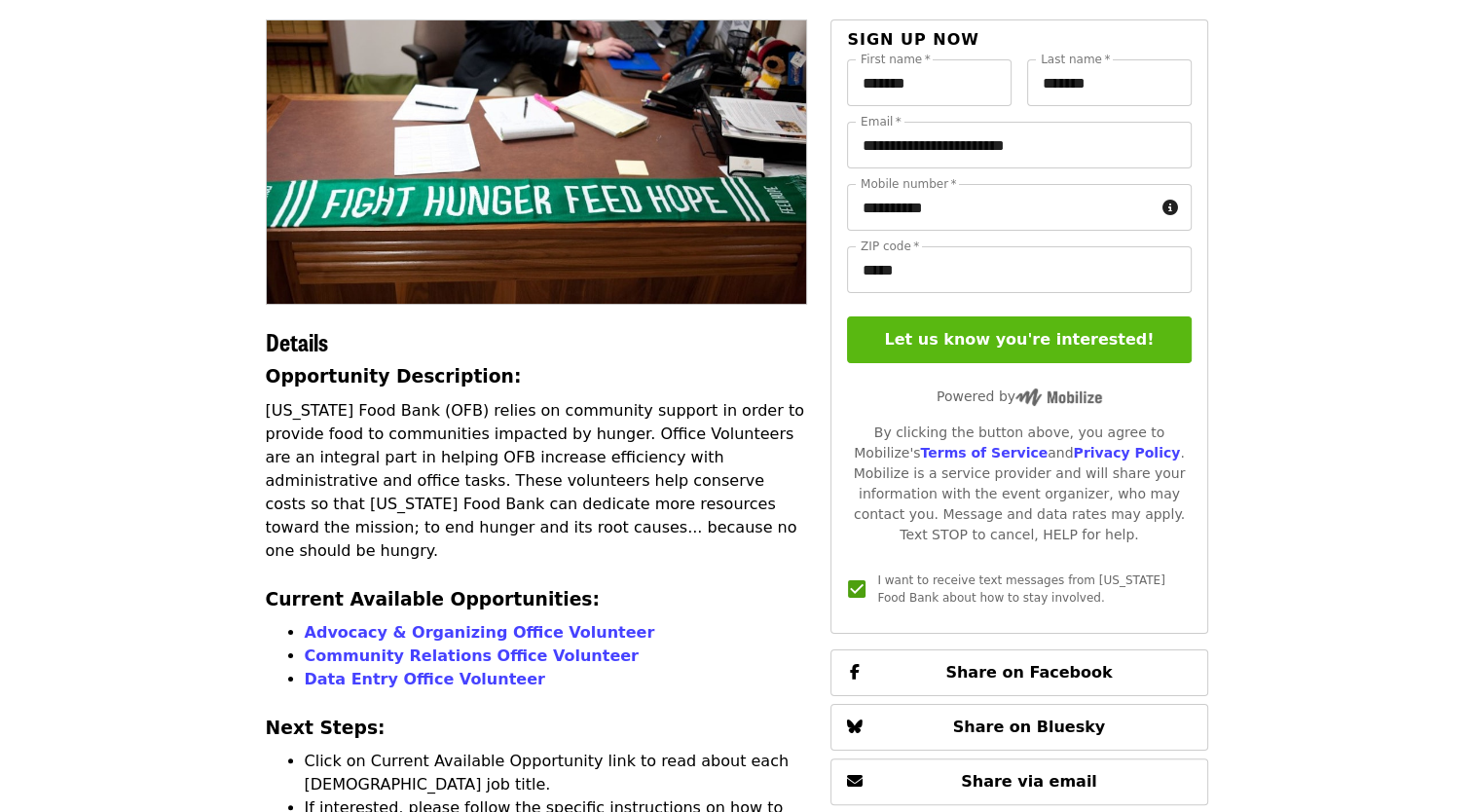
click at [1048, 341] on button "Let us know you're interested!" at bounding box center [1019, 339] width 343 height 47
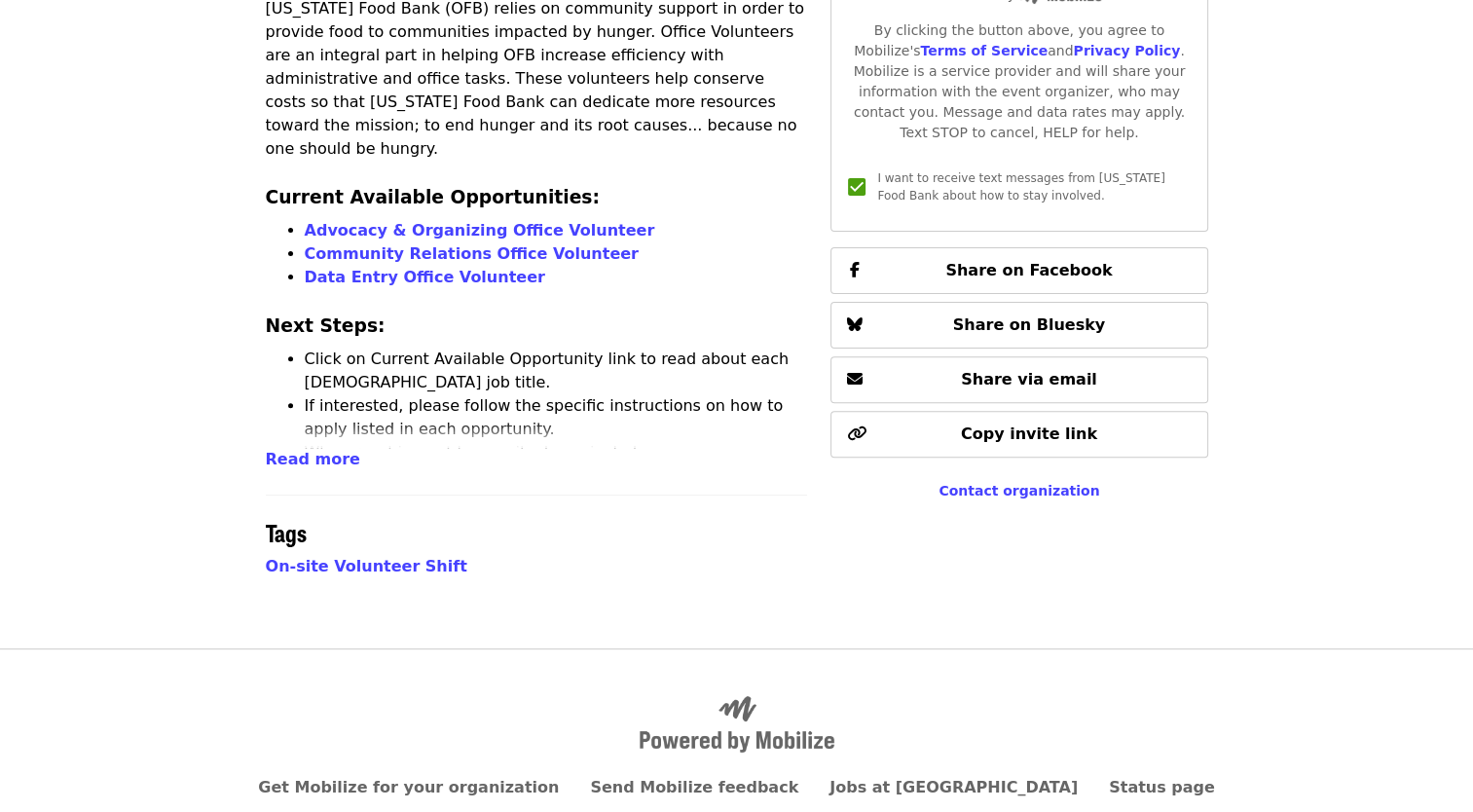
scroll to position [650, 0]
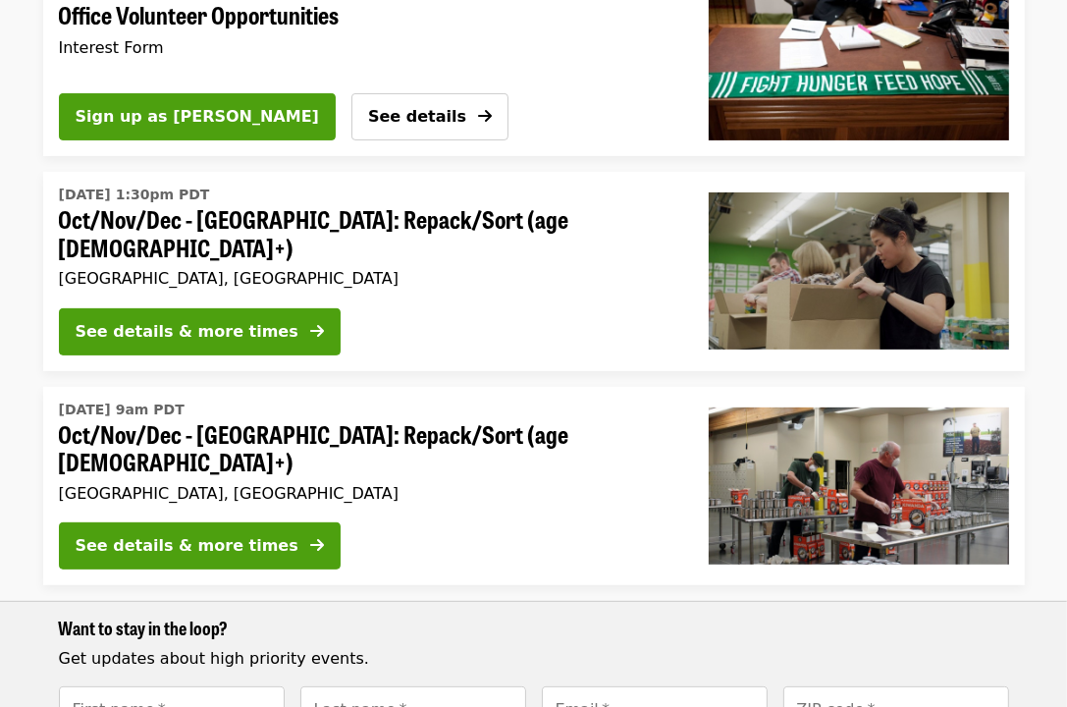
scroll to position [393, 0]
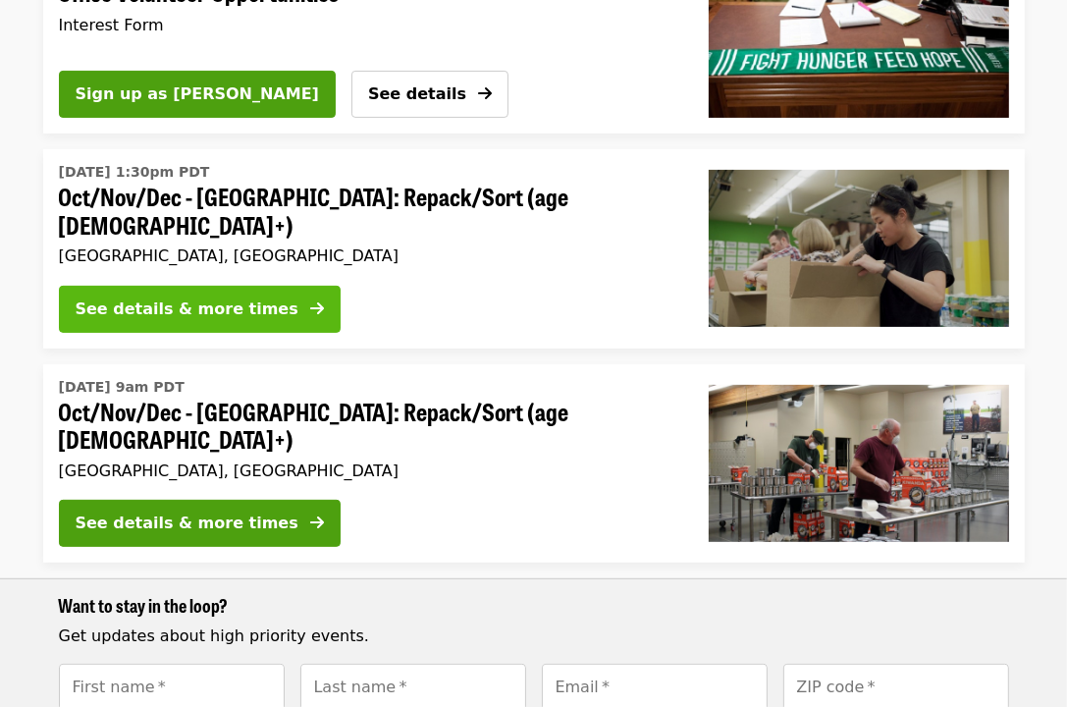
click at [200, 297] on div "See details & more times" at bounding box center [187, 309] width 223 height 24
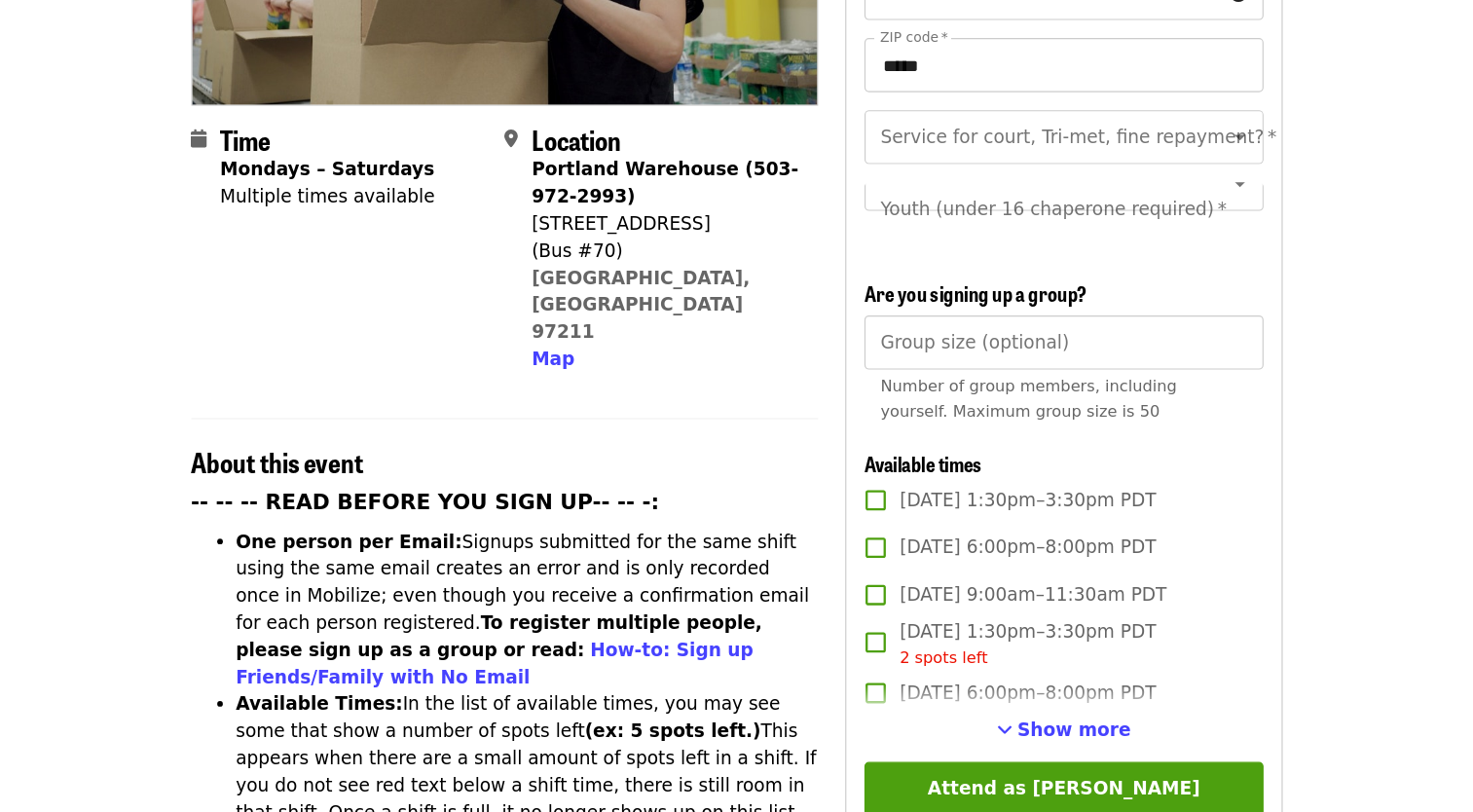
scroll to position [390, 0]
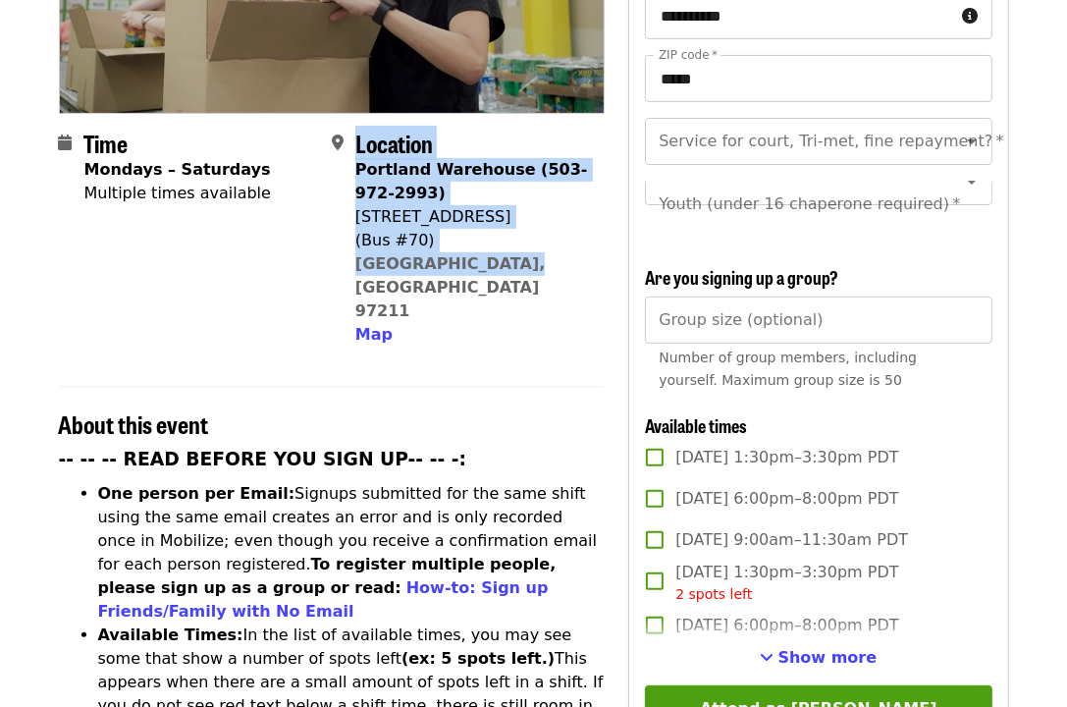
drag, startPoint x: 514, startPoint y: 235, endPoint x: 348, endPoint y: 140, distance: 190.8
click at [348, 140] on div "Location [GEOGRAPHIC_DATA] (503-972-2993) [STREET_ADDRESS] Map" at bounding box center [460, 238] width 257 height 217
copy div "Location [GEOGRAPHIC_DATA] (503-972-2993) [STREET_ADDRESS]"
